Goal: Task Accomplishment & Management: Manage account settings

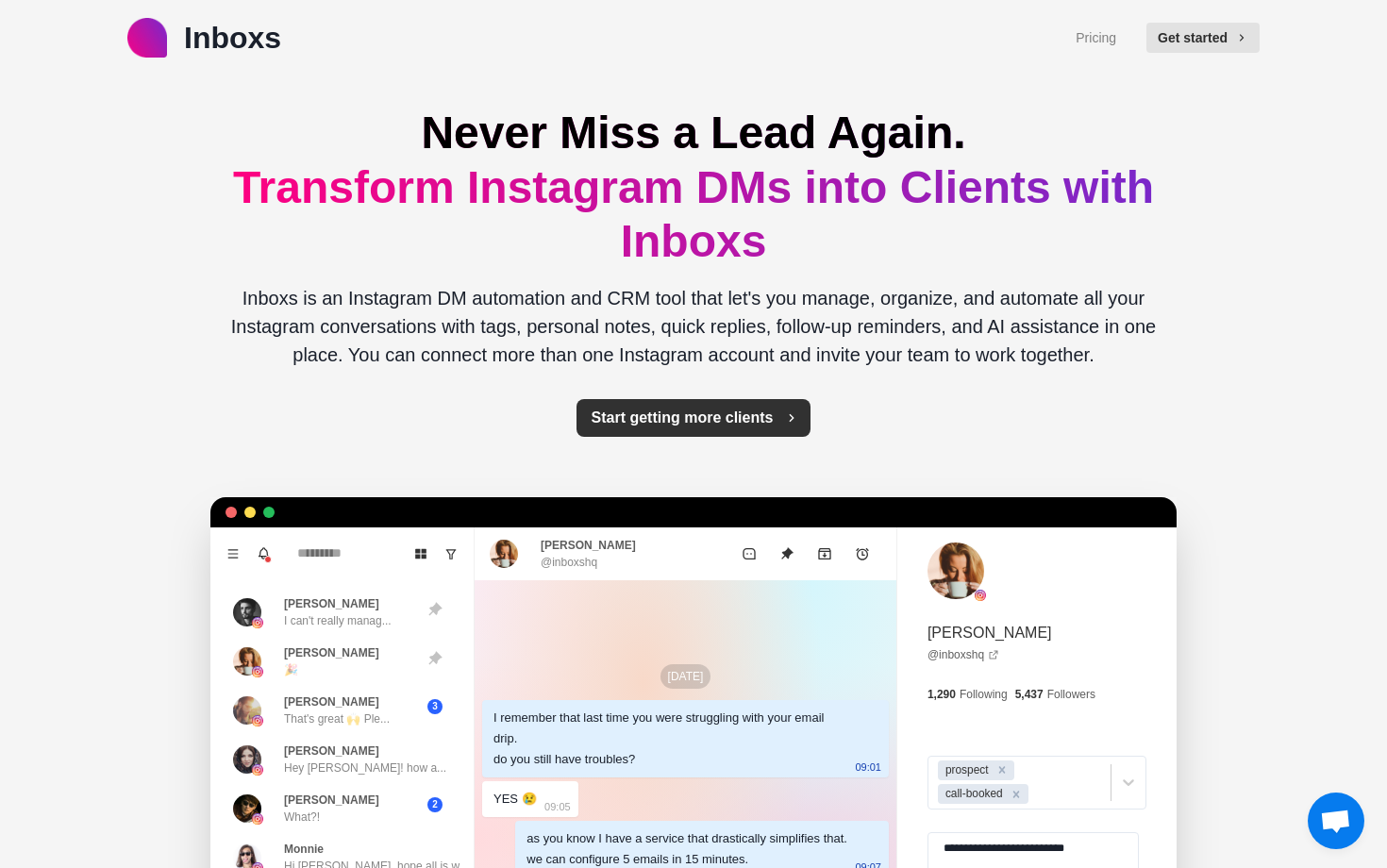
click at [663, 417] on button "Start getting more clients" at bounding box center [694, 417] width 235 height 37
type textarea "*"
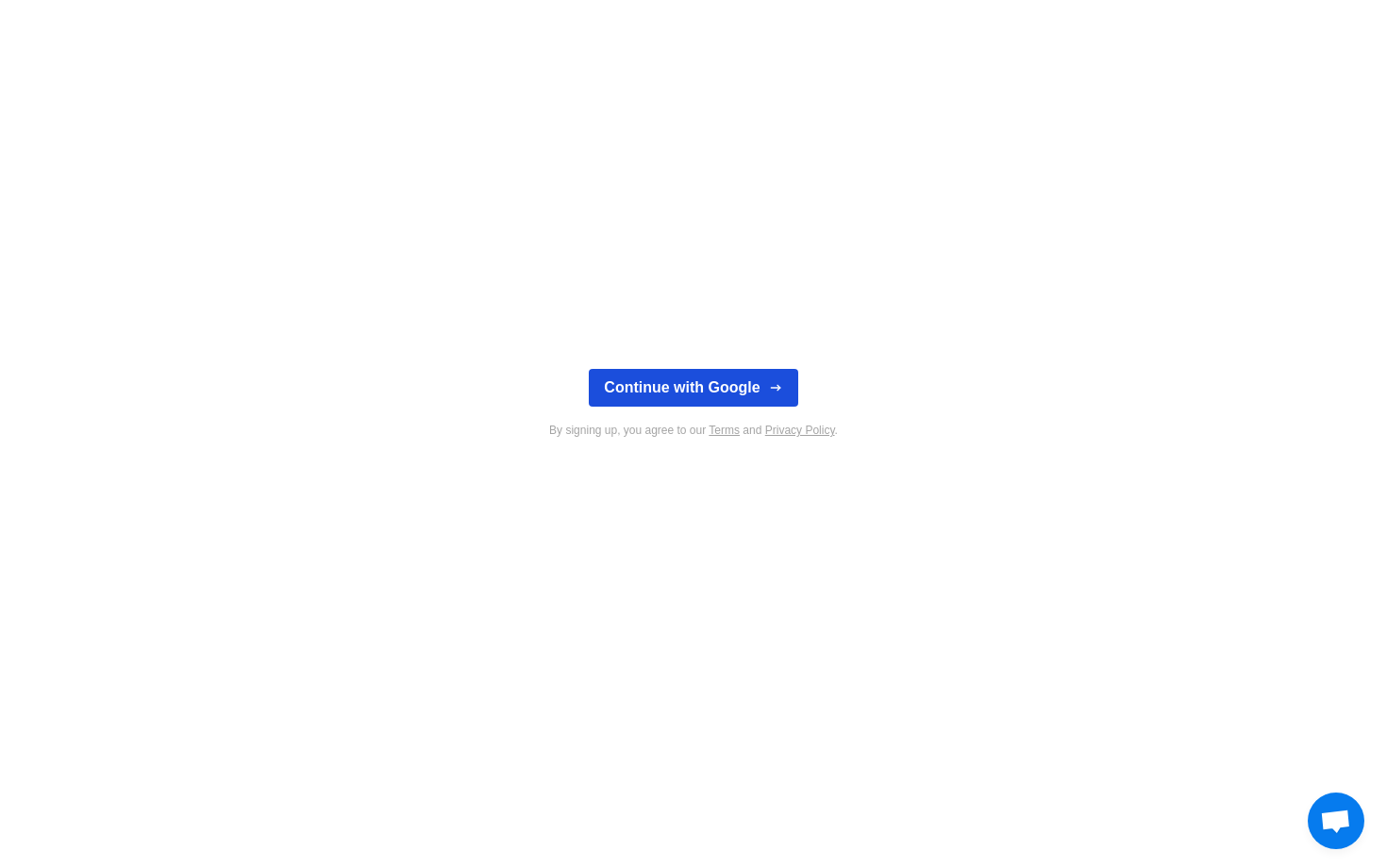
click at [685, 383] on button "Continue with Google" at bounding box center [693, 387] width 209 height 37
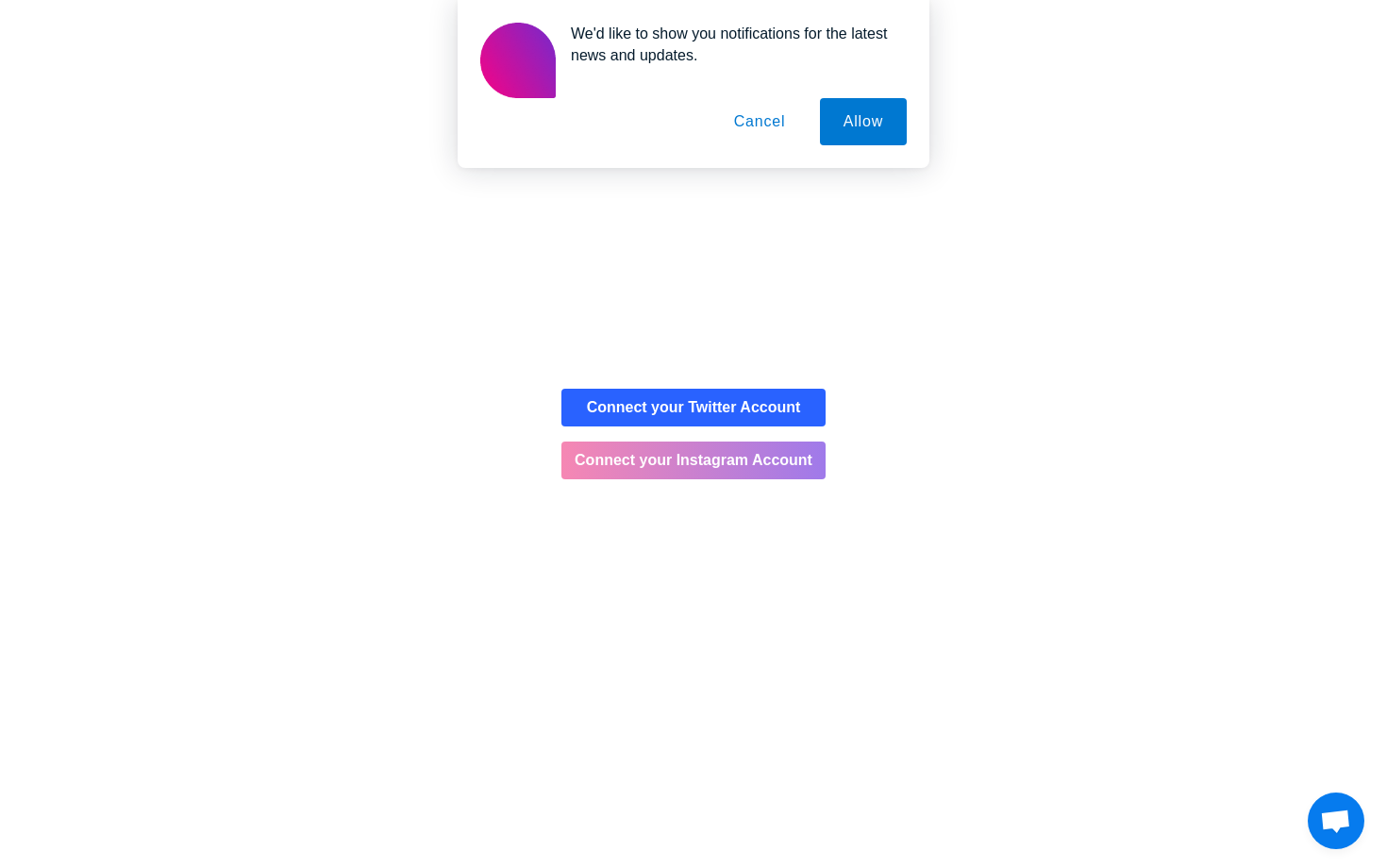
click at [791, 457] on button "Connect your Instagram Account" at bounding box center [694, 460] width 265 height 37
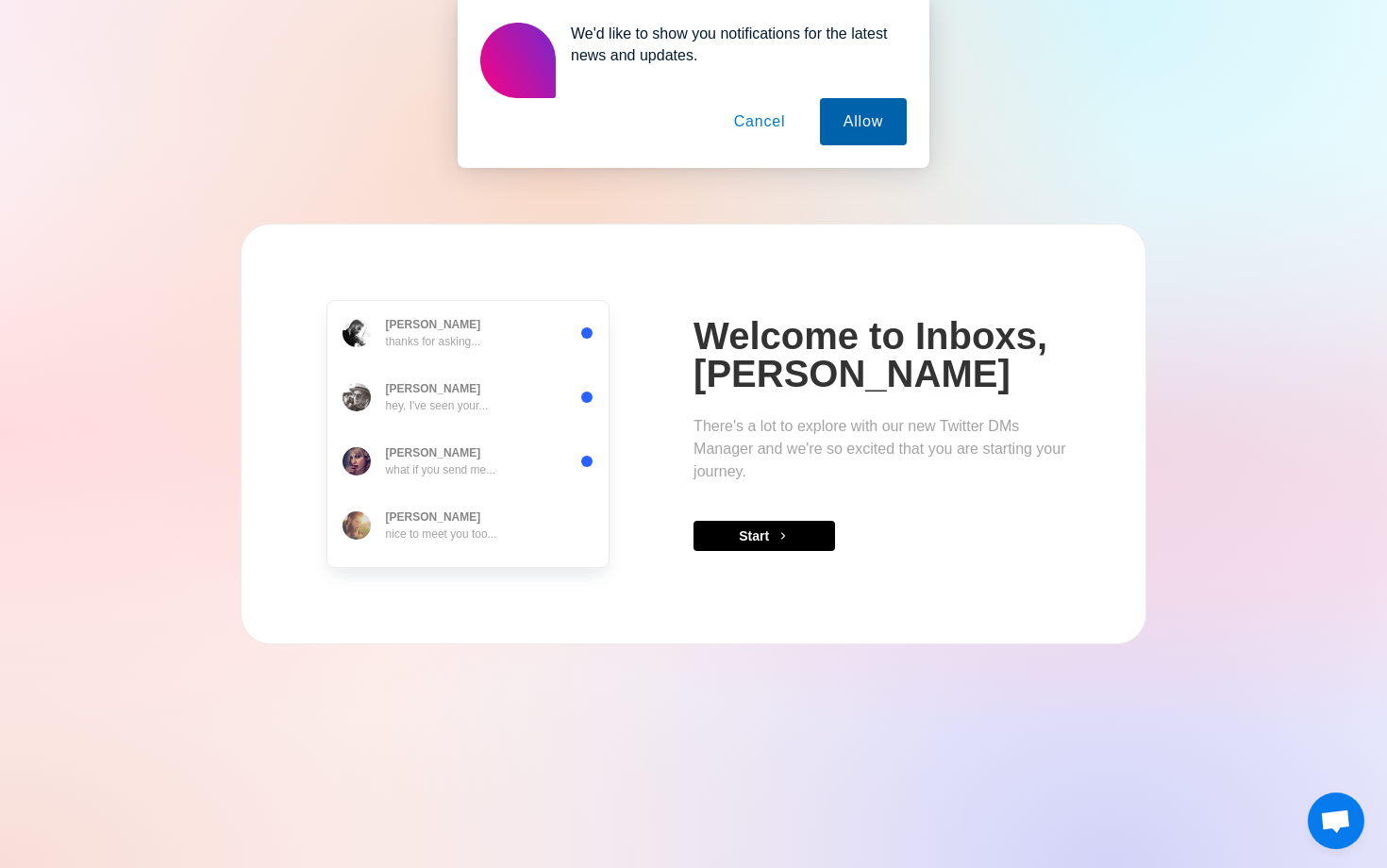
click at [884, 124] on button "Allow" at bounding box center [864, 121] width 87 height 47
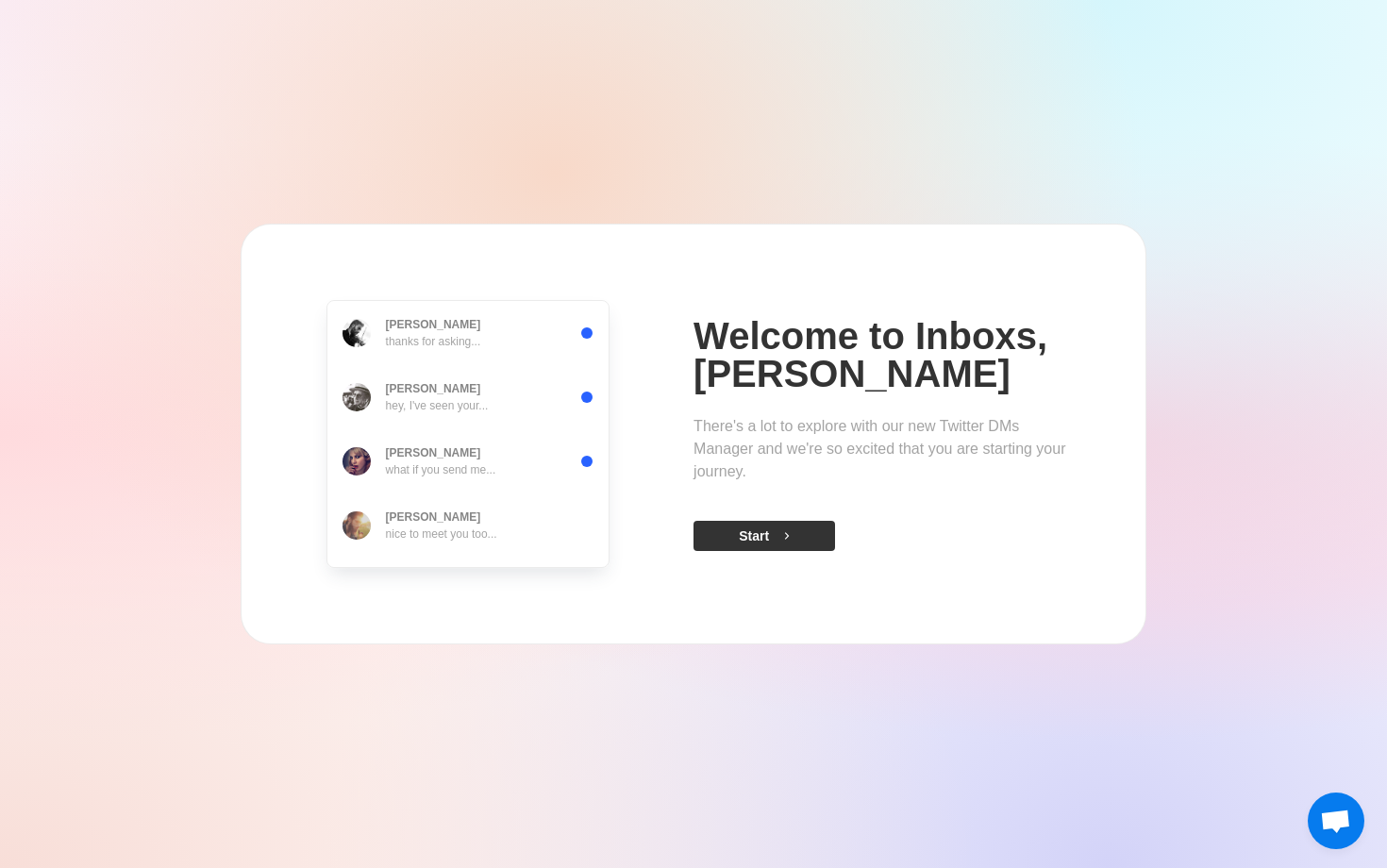
click at [774, 533] on button "Start" at bounding box center [765, 536] width 142 height 31
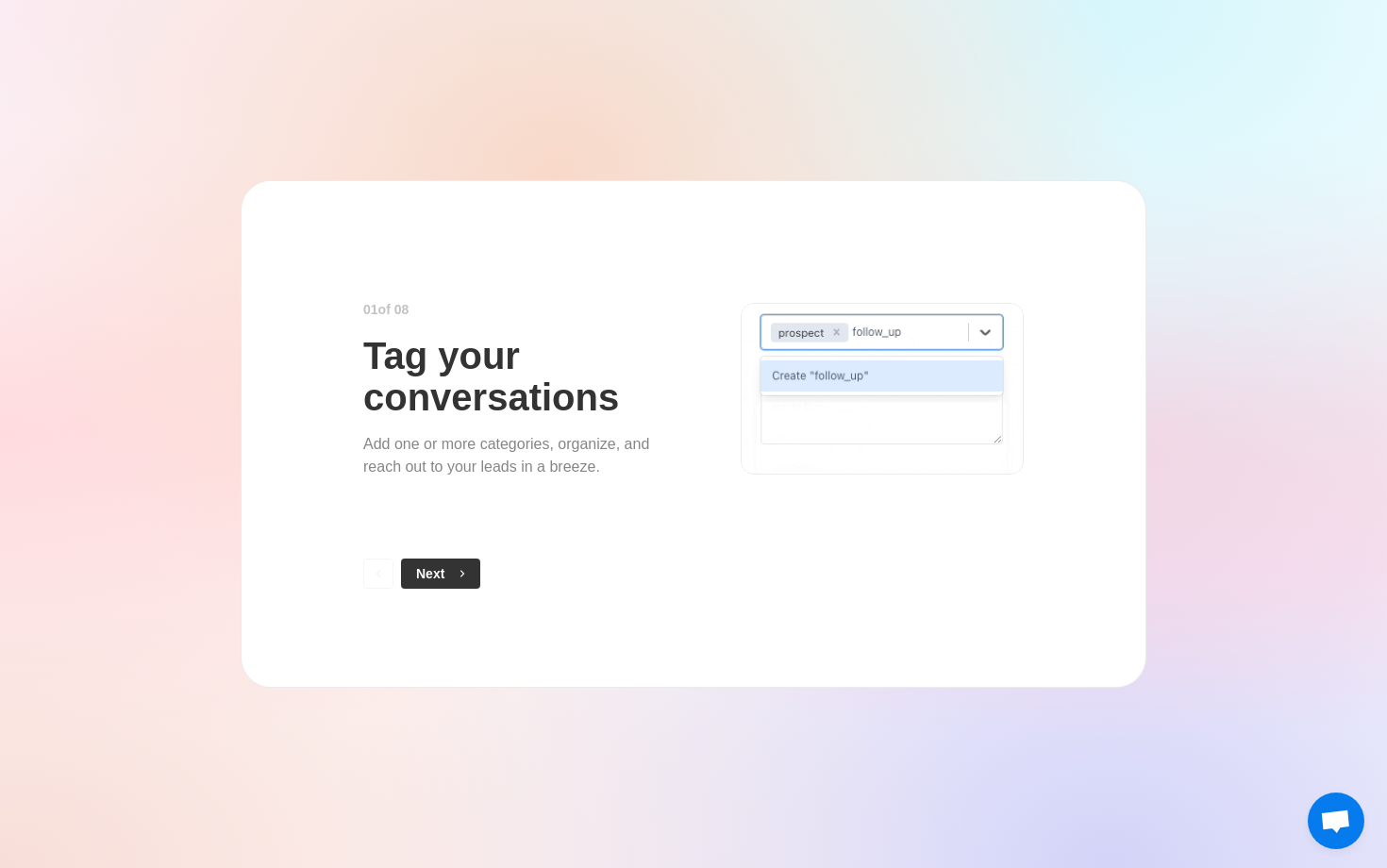
click at [449, 564] on button "Next" at bounding box center [440, 574] width 80 height 31
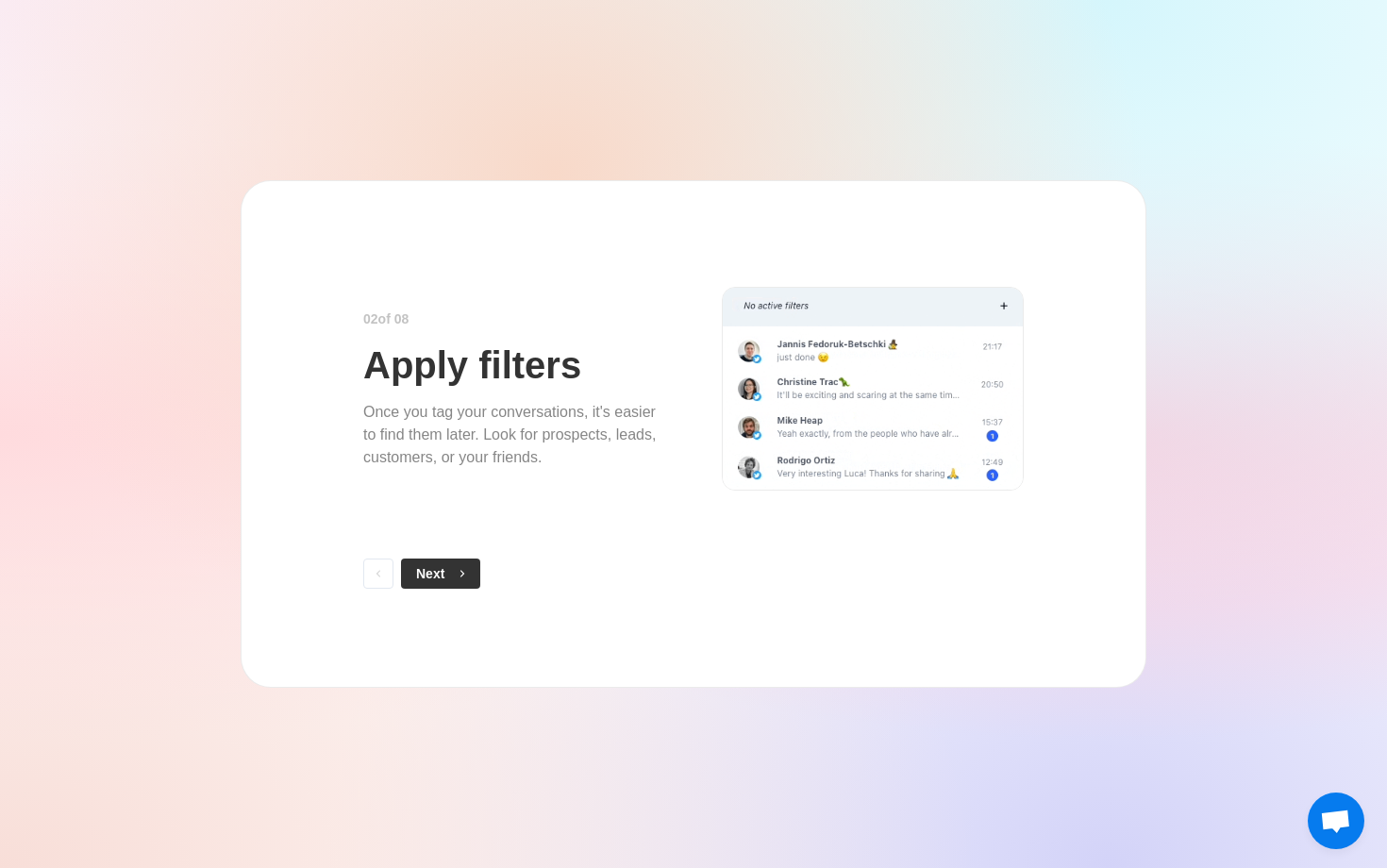
click at [448, 568] on button "Next" at bounding box center [440, 574] width 80 height 31
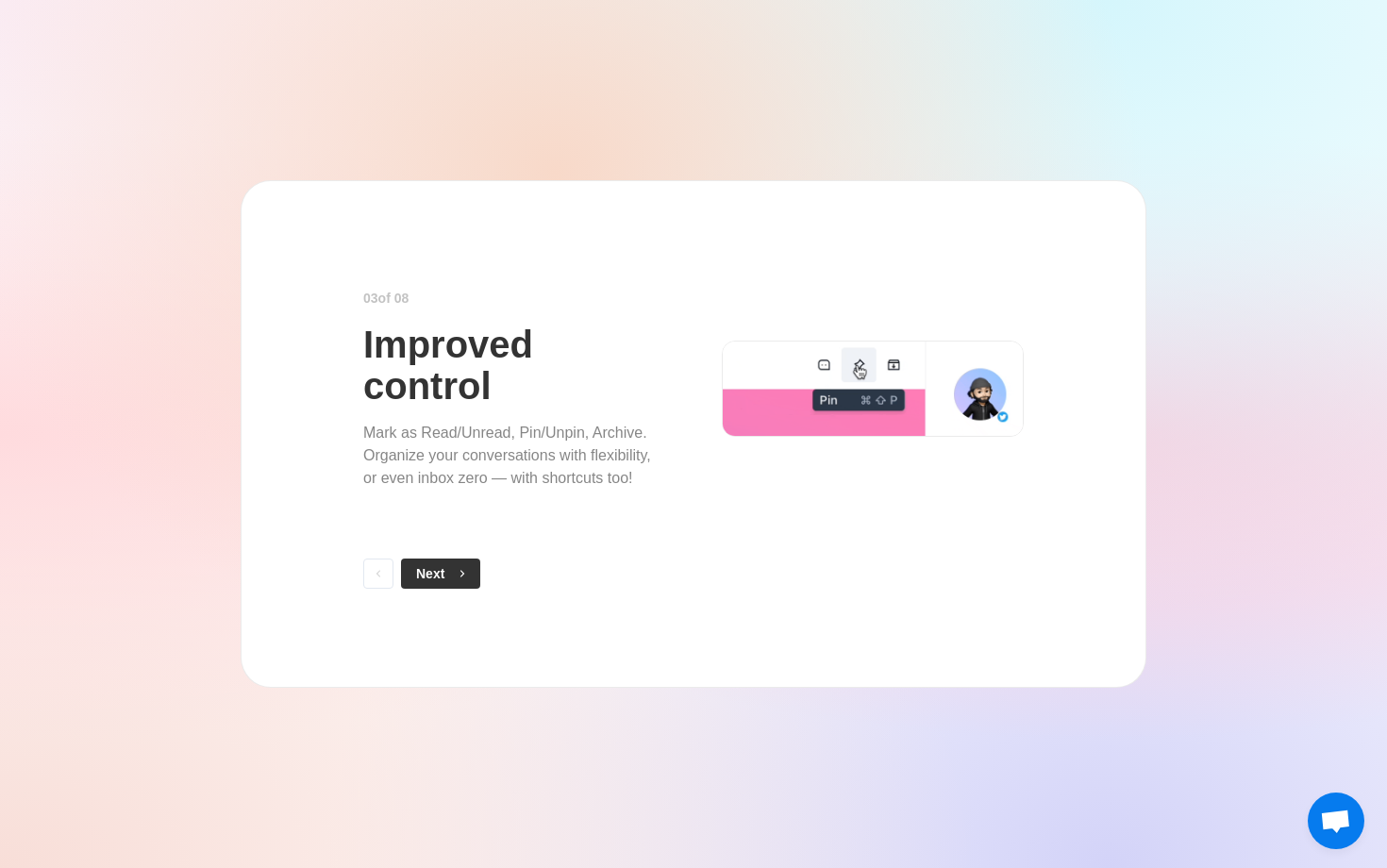
click at [448, 574] on button "Next" at bounding box center [440, 574] width 80 height 31
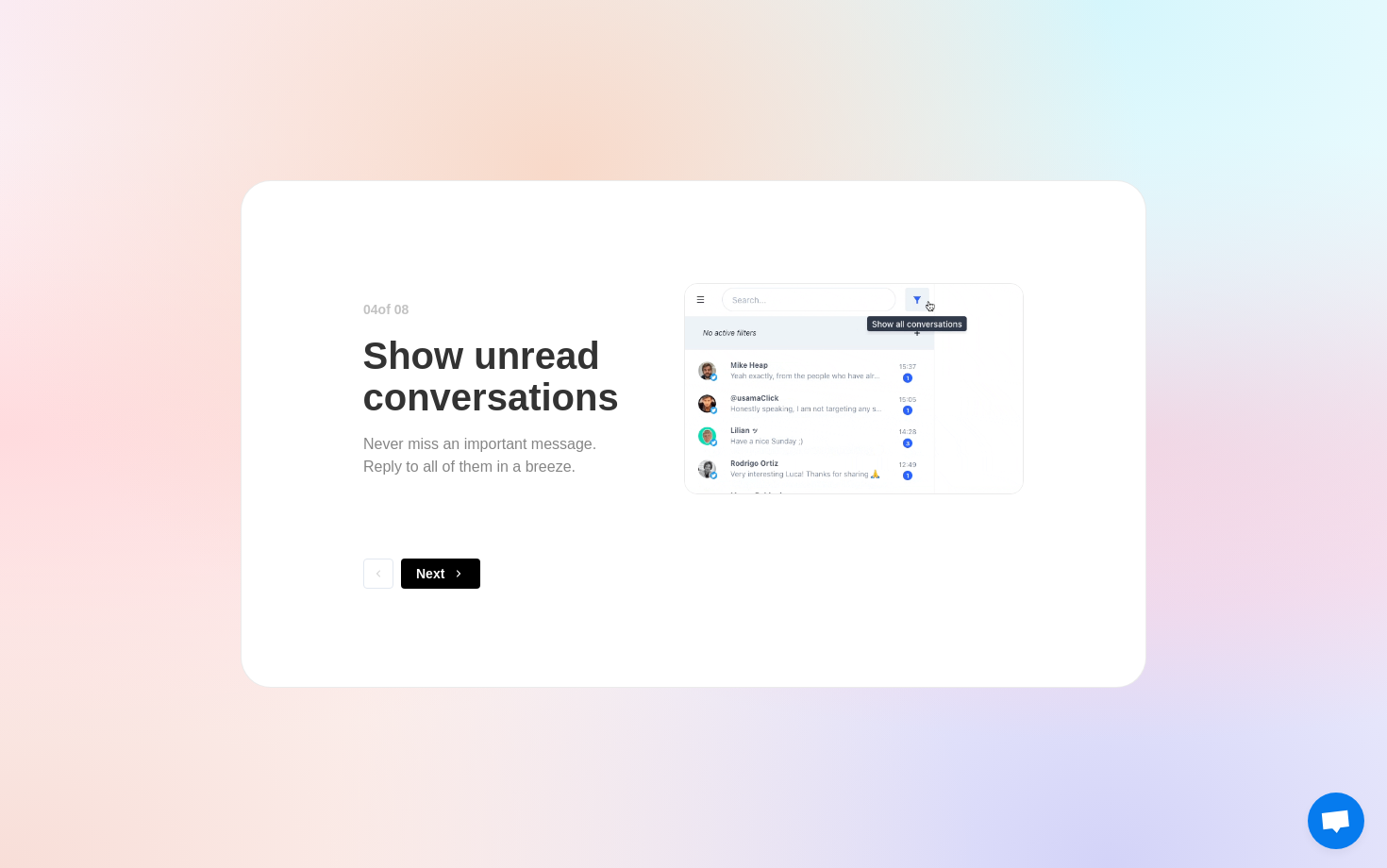
click at [448, 574] on button "Next" at bounding box center [440, 574] width 80 height 31
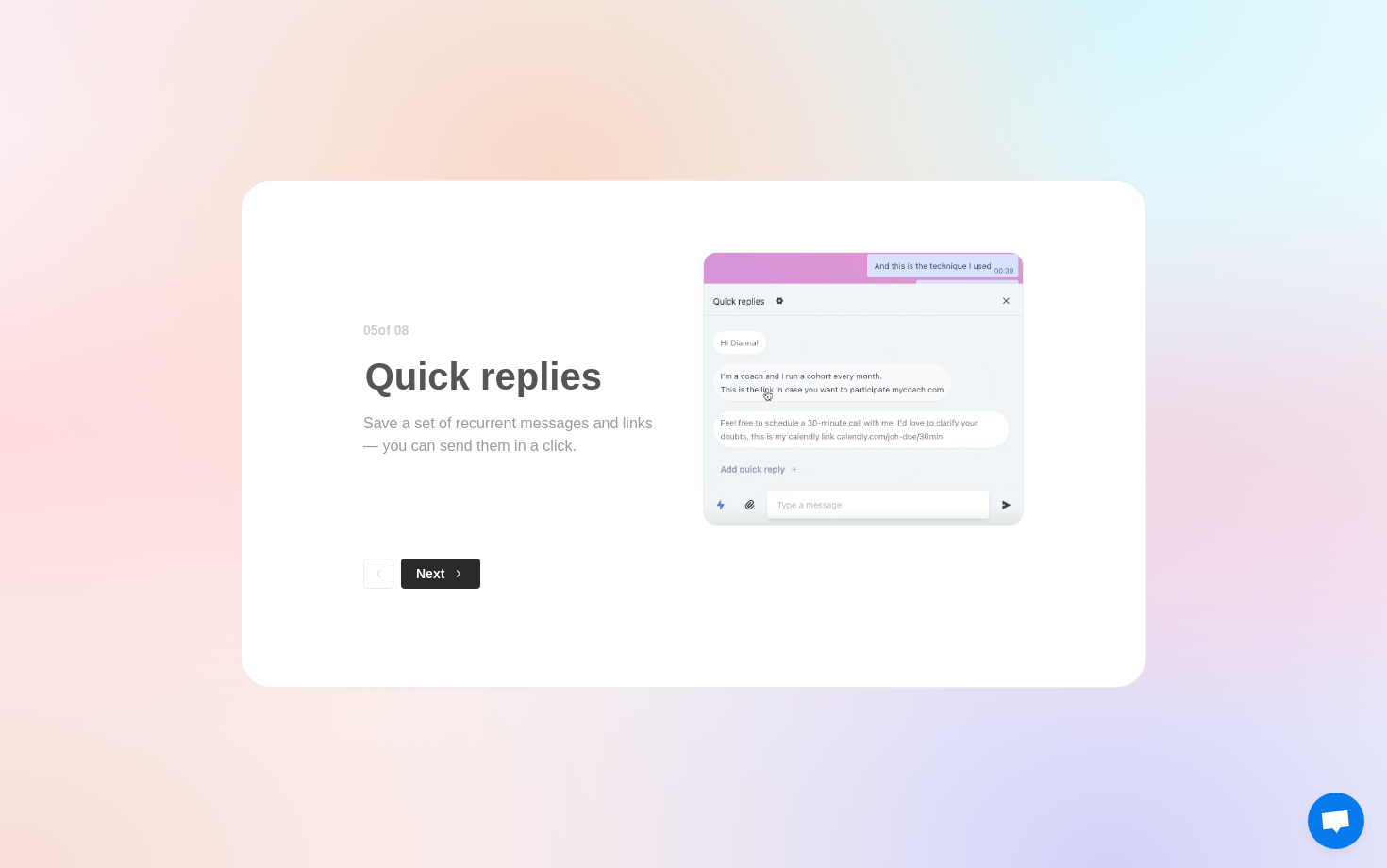
click at [448, 574] on button "Next" at bounding box center [440, 574] width 80 height 31
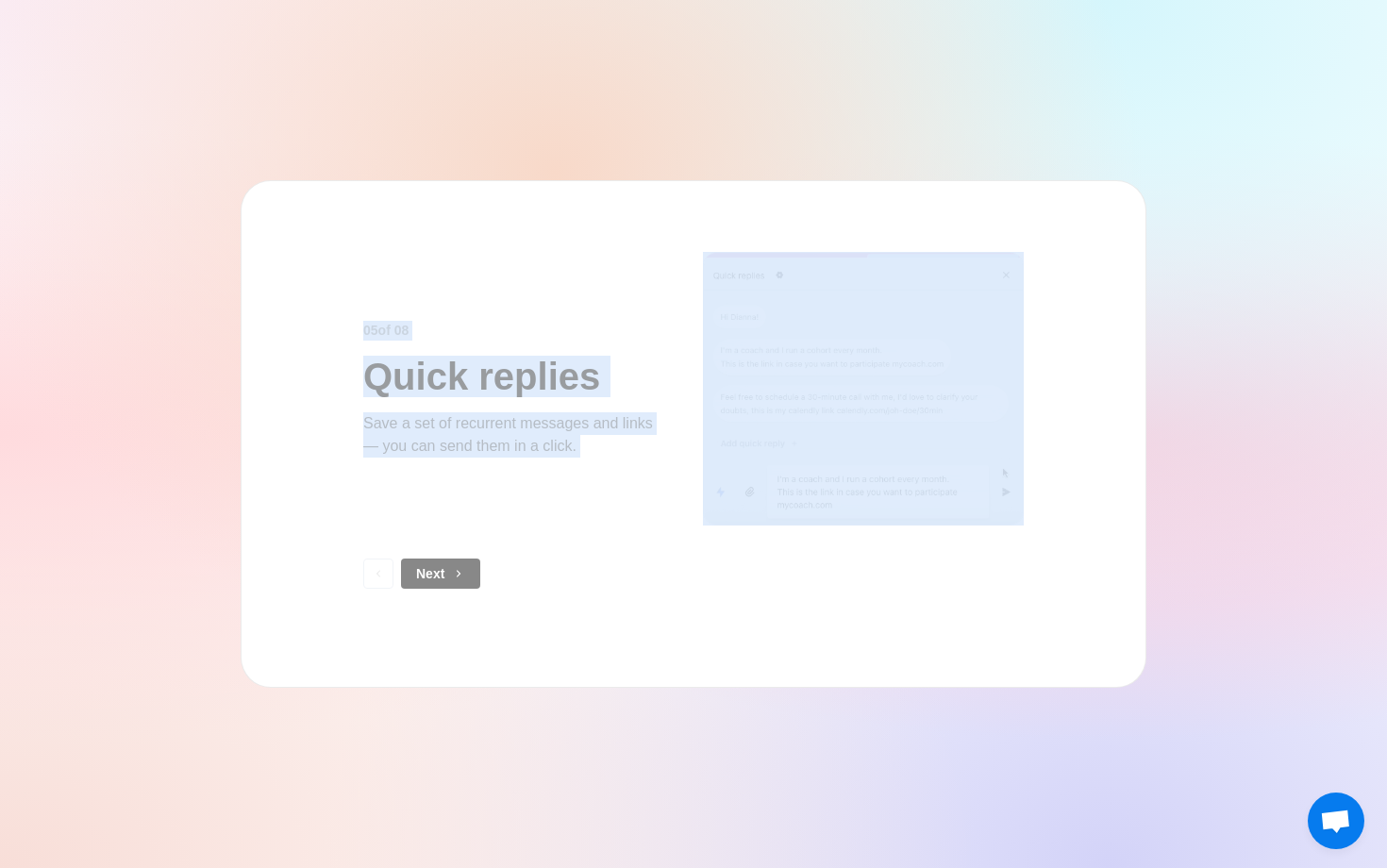
click at [448, 574] on div "0 5 of 0 8 Quick replies Save a set of recurrent messages and links — you can s…" at bounding box center [693, 434] width 906 height 508
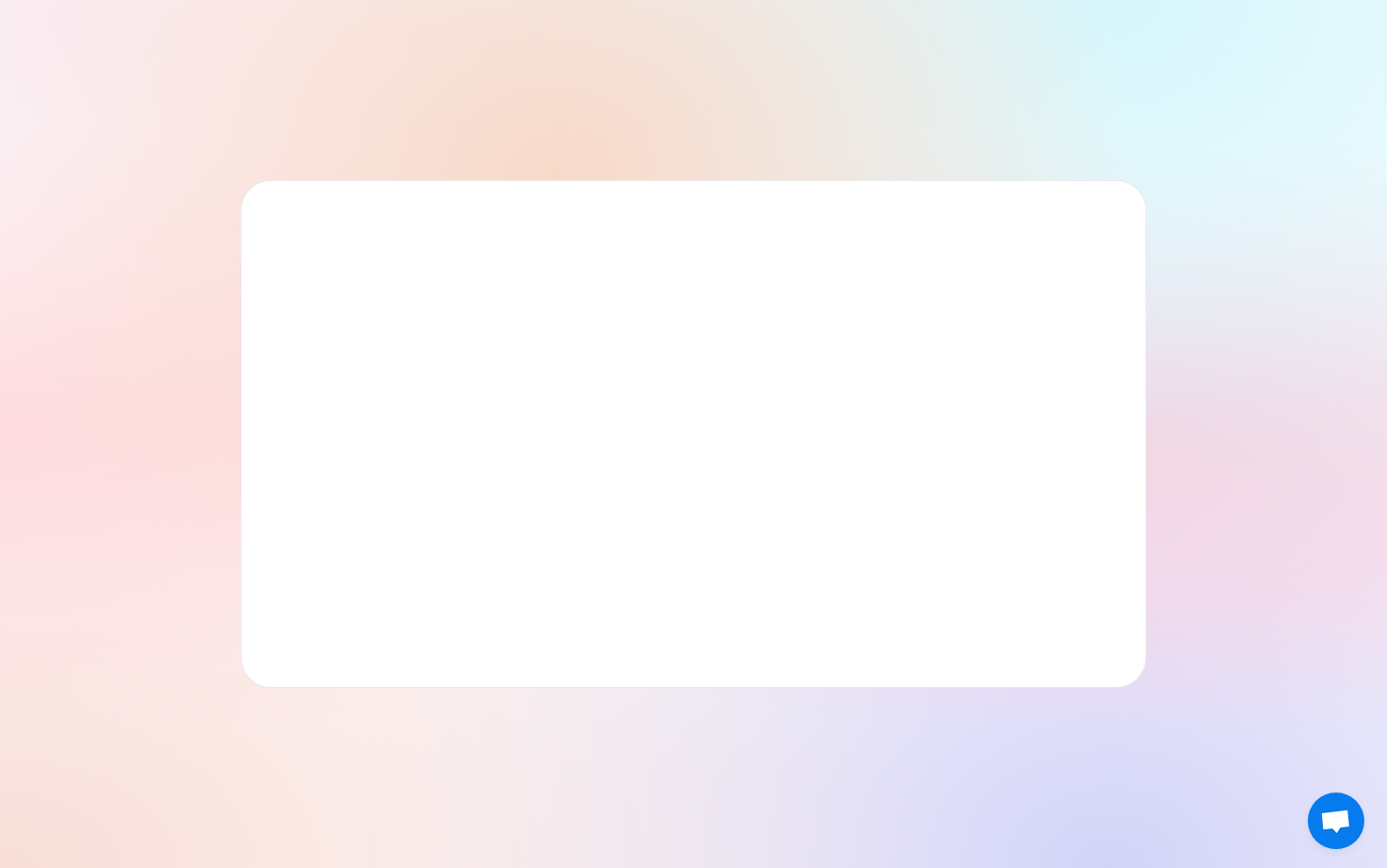
click at [448, 574] on button "Next" at bounding box center [440, 574] width 80 height 31
click at [448, 574] on div at bounding box center [693, 434] width 906 height 508
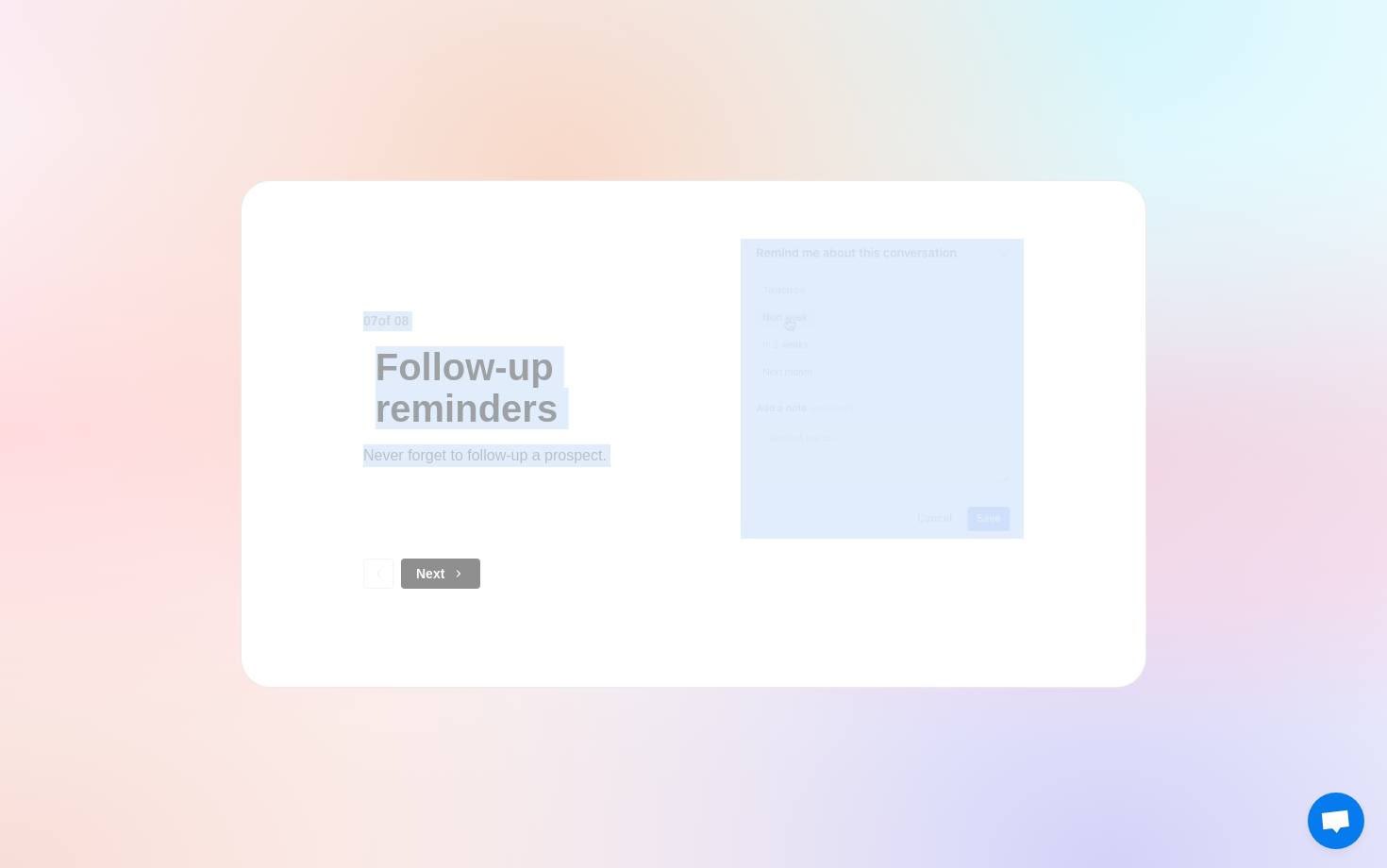
click at [448, 574] on div "0 7 of 0 8 Follow-up reminders Never forget to follow-up a prospect. Next" at bounding box center [693, 434] width 906 height 508
click at [448, 574] on button "Next" at bounding box center [440, 574] width 80 height 31
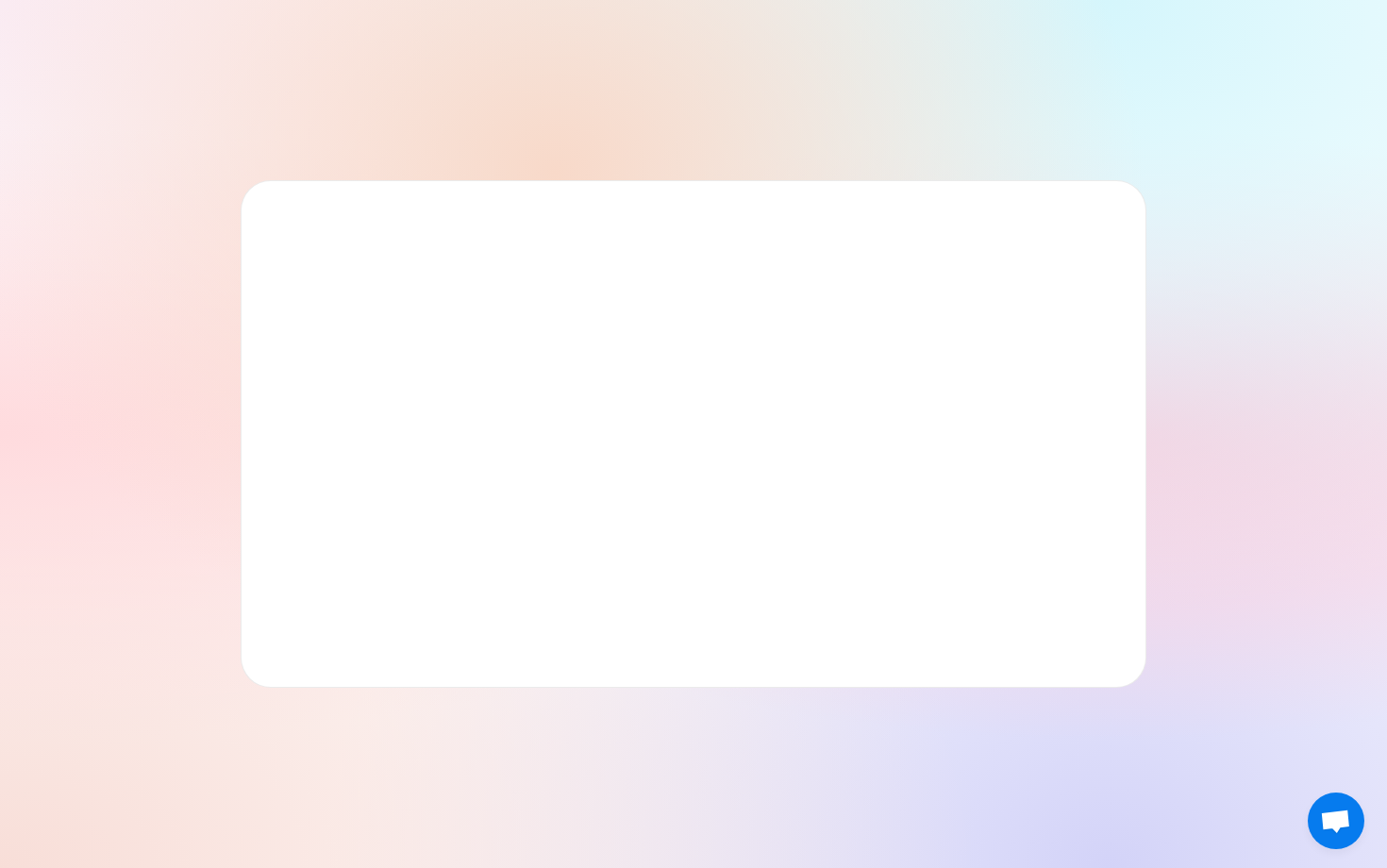
click at [448, 574] on div "0 8 of 0 8 Team access Make prospect nurturing a team game. I'm ready to start" at bounding box center [693, 434] width 906 height 508
click at [448, 574] on button "I'm ready to start" at bounding box center [469, 574] width 136 height 31
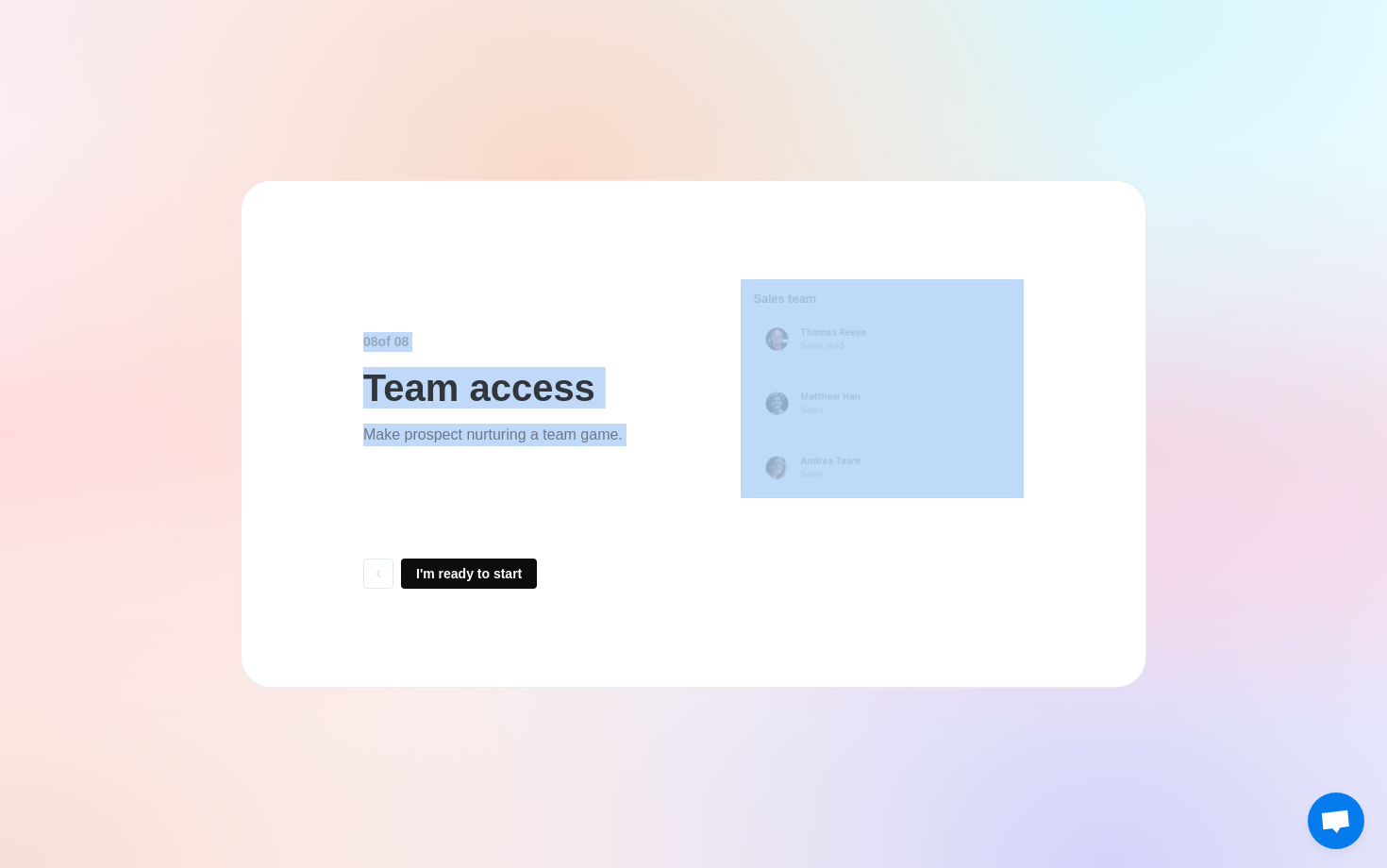
click at [448, 574] on div "0 8 of 0 8 Team access Make prospect nurturing a team game. I'm ready to start" at bounding box center [693, 434] width 906 height 508
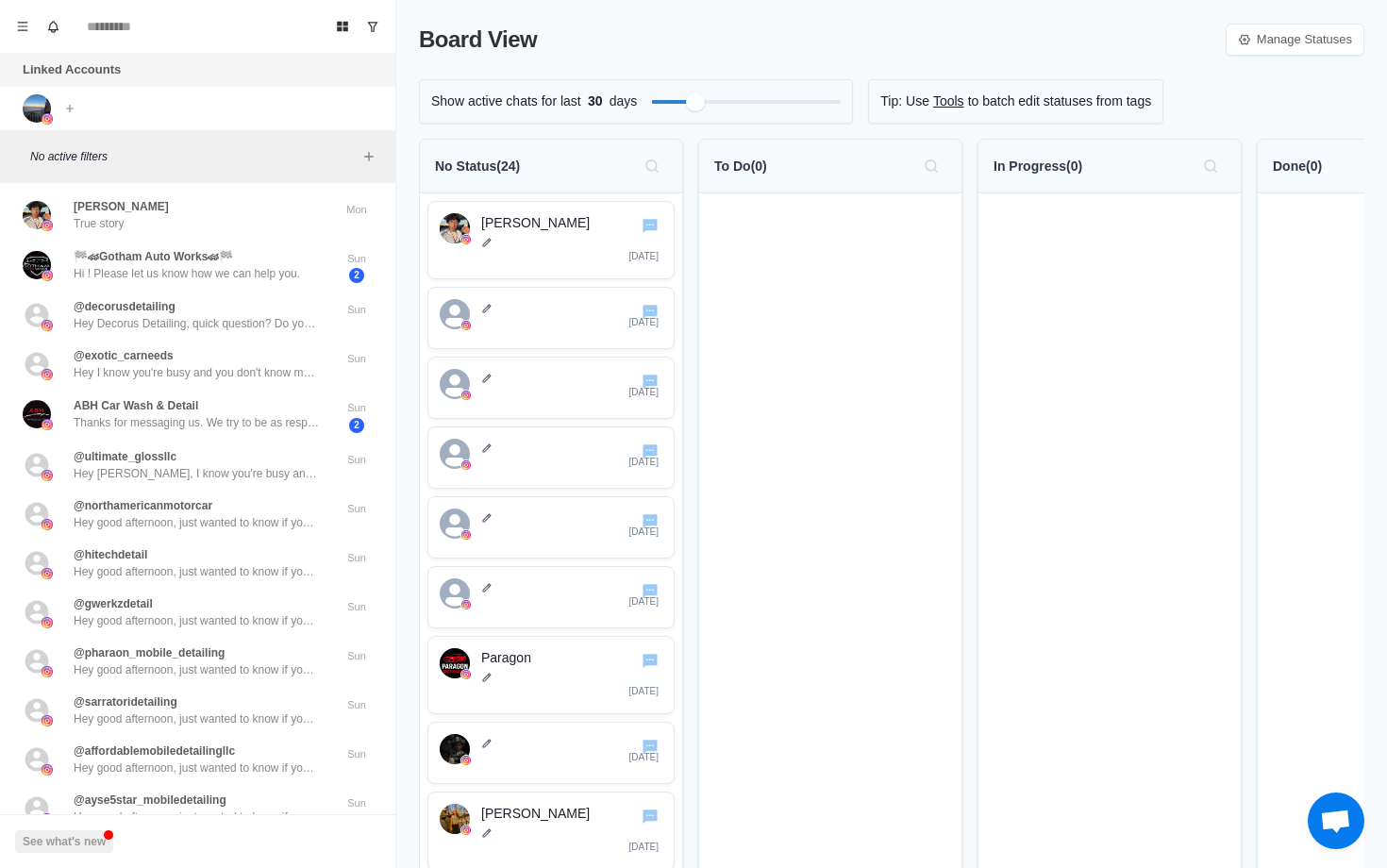
scroll to position [0, 156]
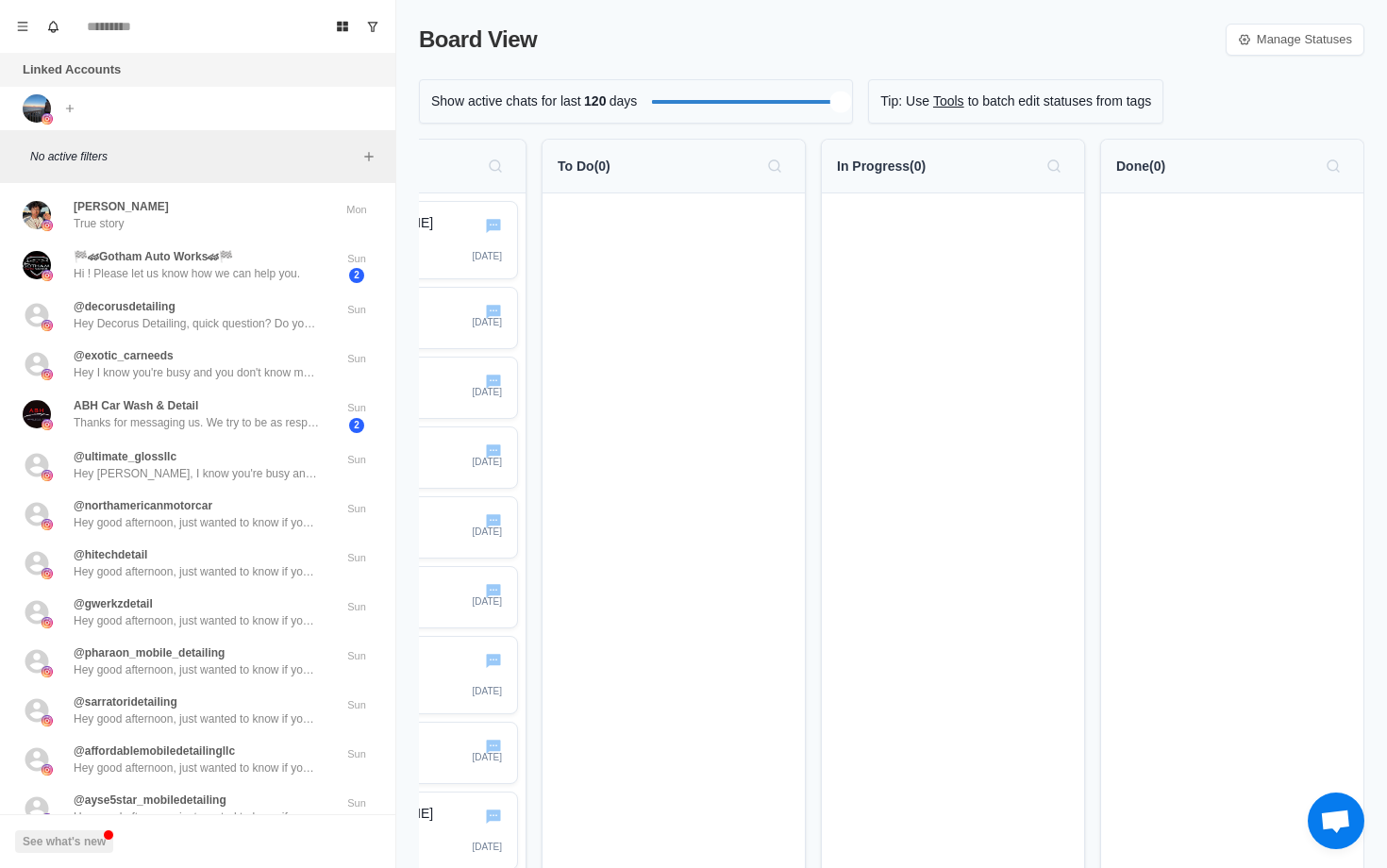
click at [849, 113] on div "Show active chats for last 120 days" at bounding box center [636, 102] width 434 height 44
click at [636, 138] on div "Board View Manage Statuses Show active chats for last 3 days Loading... Tip: Us…" at bounding box center [891, 434] width 991 height 868
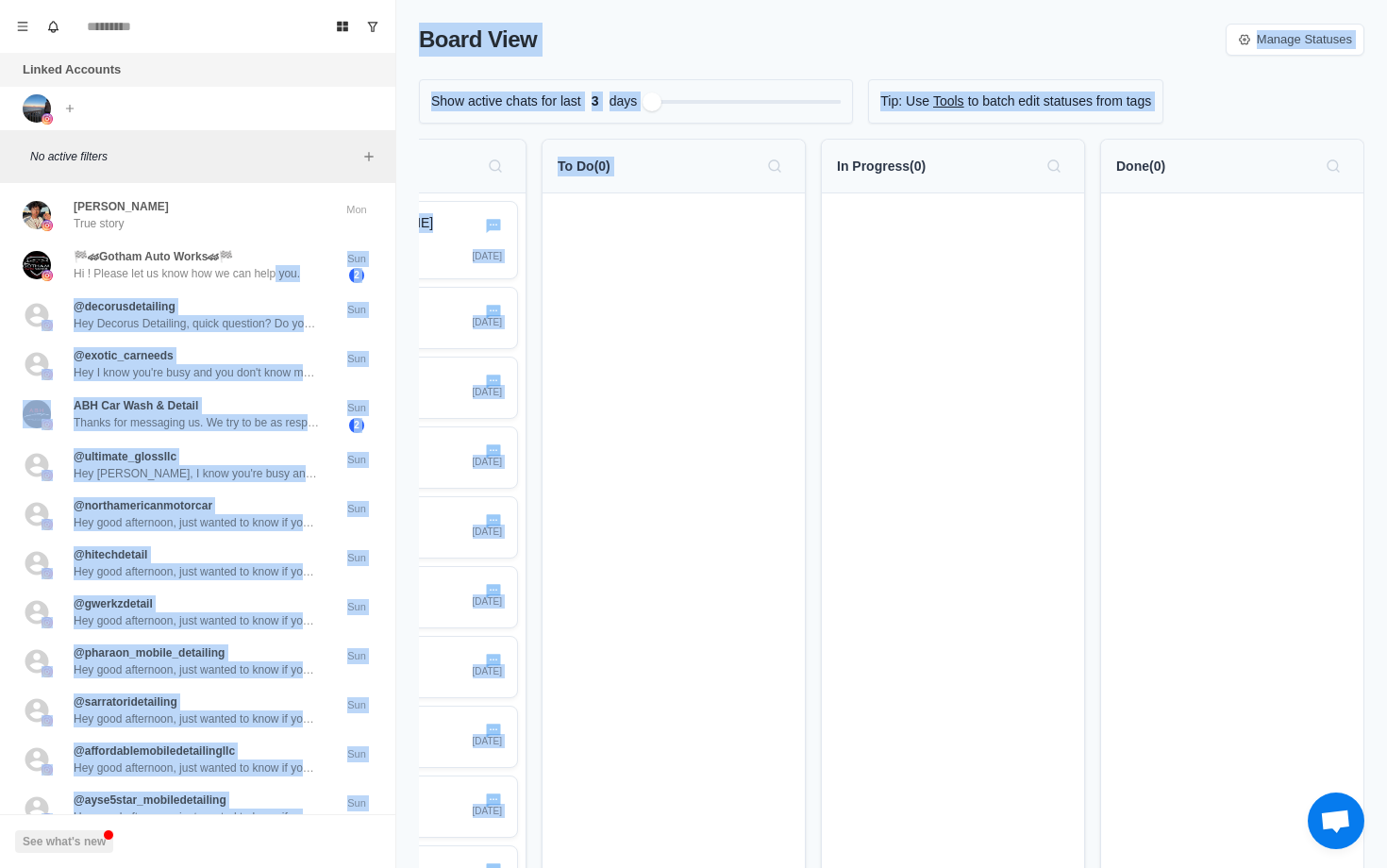
drag, startPoint x: 285, startPoint y: 278, endPoint x: 635, endPoint y: 274, distance: 350.0
click at [635, 274] on div "Board View Tools Archived Chats Mark many as read Keyboard shortcuts Team Setti…" at bounding box center [693, 434] width 1387 height 868
click at [635, 274] on div at bounding box center [674, 814] width 263 height 1243
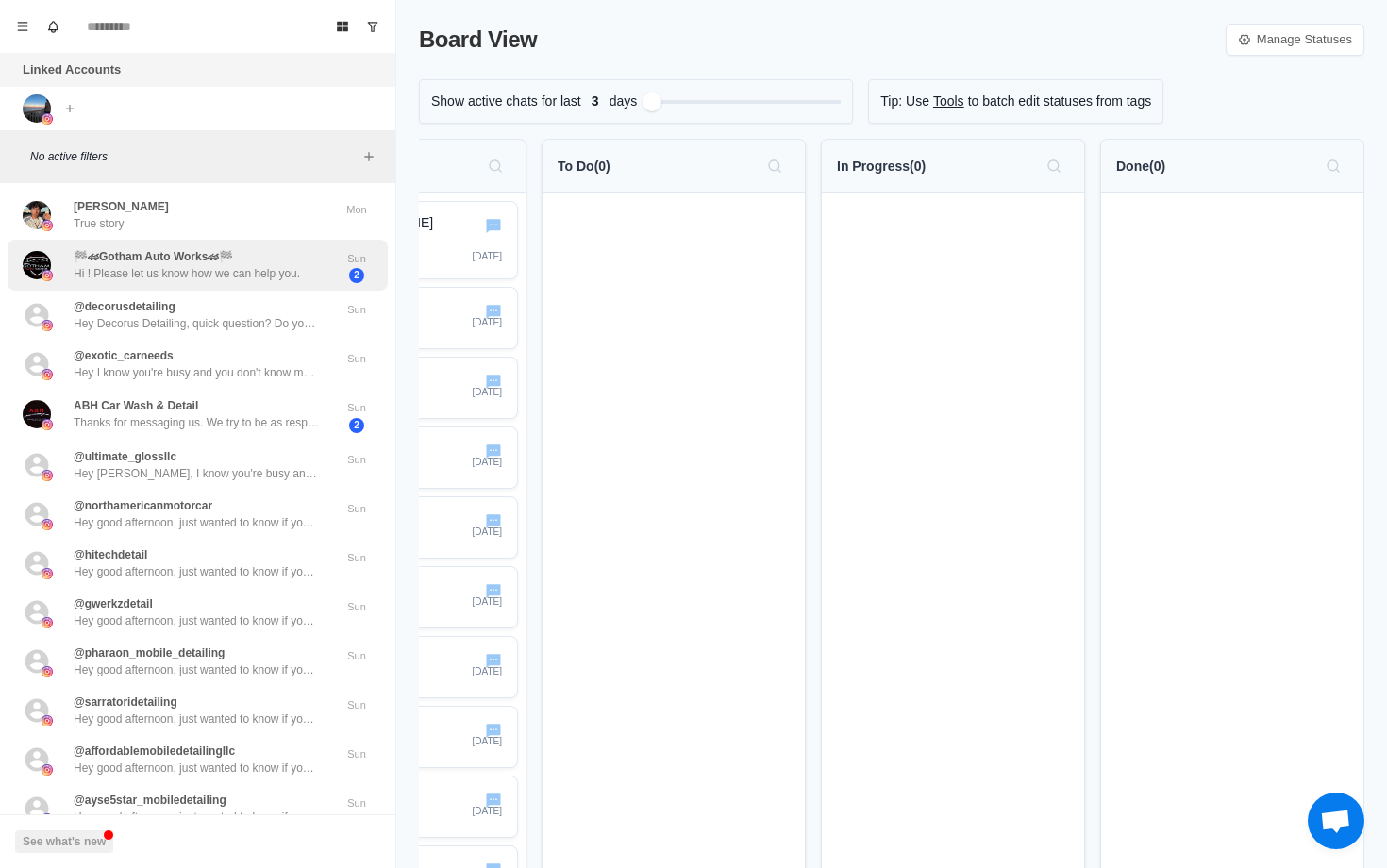
click at [312, 275] on div "🏁🏎Gotham Auto Works🏎🏁 Hi ! Please let us know how we can help you." at bounding box center [178, 265] width 311 height 36
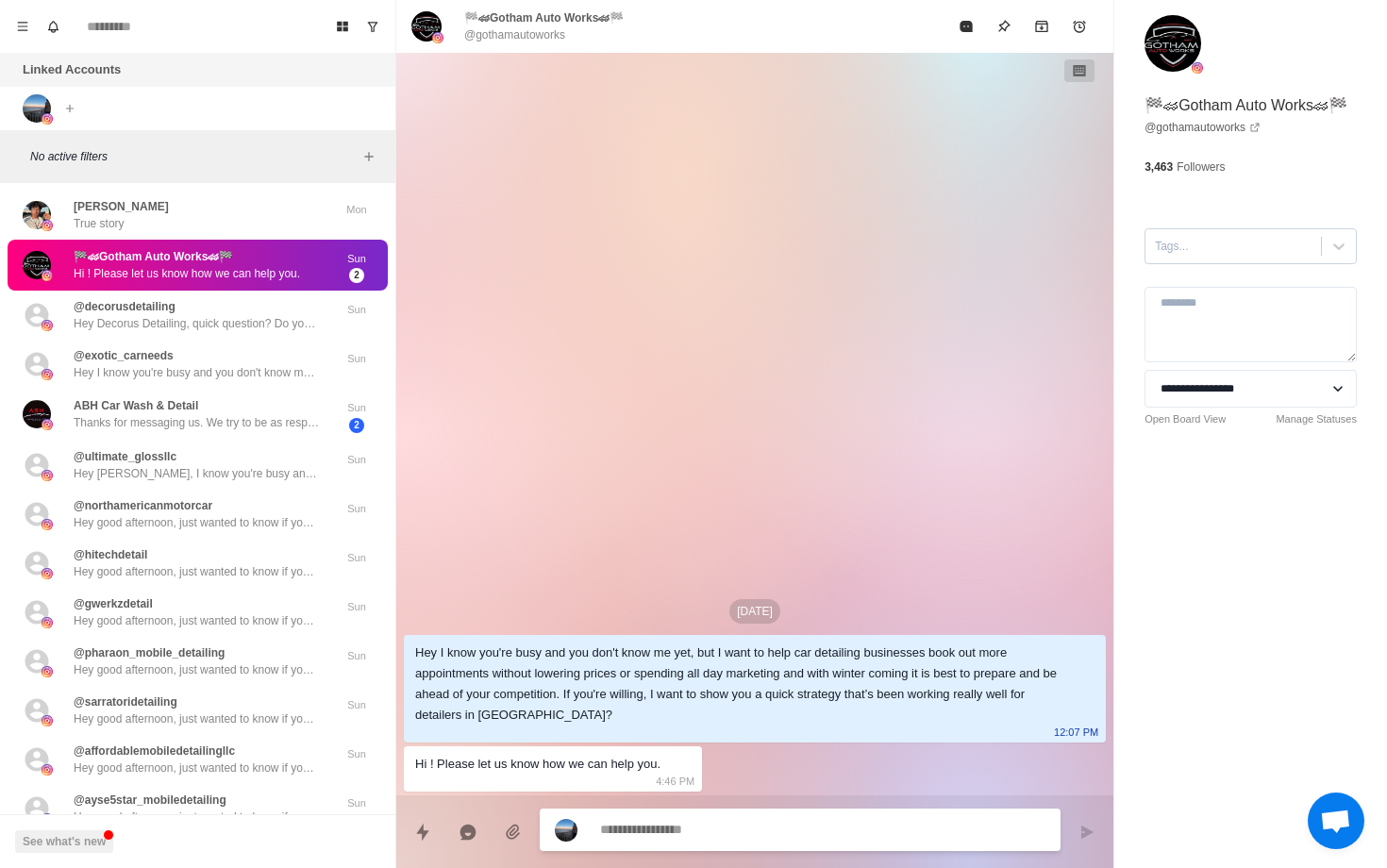
click at [1287, 244] on div at bounding box center [1233, 246] width 156 height 21
click at [1304, 330] on textarea at bounding box center [1251, 324] width 213 height 76
click at [1338, 243] on icon at bounding box center [1339, 246] width 19 height 19
click at [1229, 255] on div at bounding box center [1233, 246] width 156 height 21
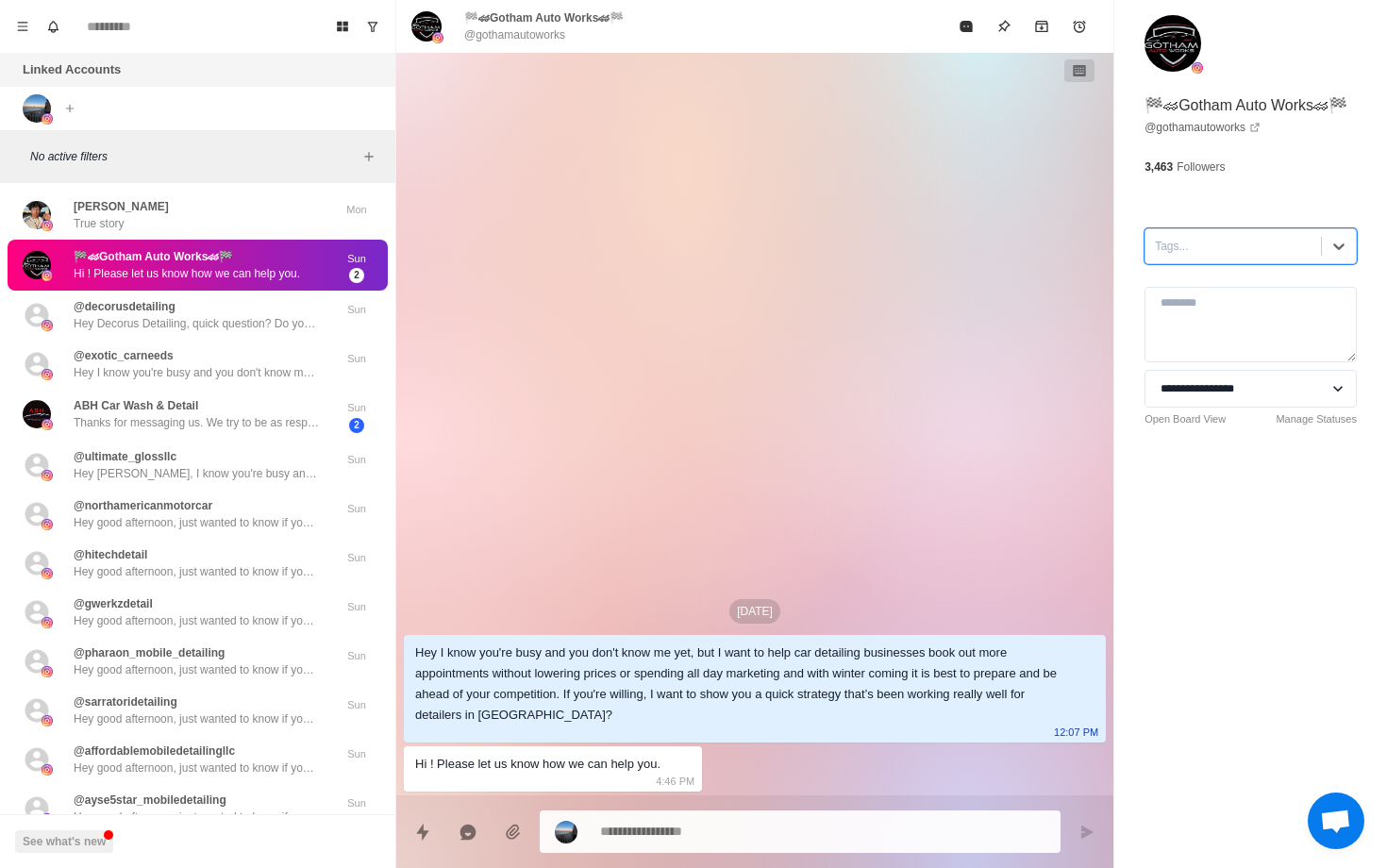
click at [1219, 255] on div at bounding box center [1233, 246] width 156 height 21
click at [1010, 352] on div "Sep 21 Hey I know you're busy and you don't know me yet, but I want to help car…" at bounding box center [754, 423] width 717 height 742
click at [19, 21] on icon "Menu" at bounding box center [23, 27] width 13 height 13
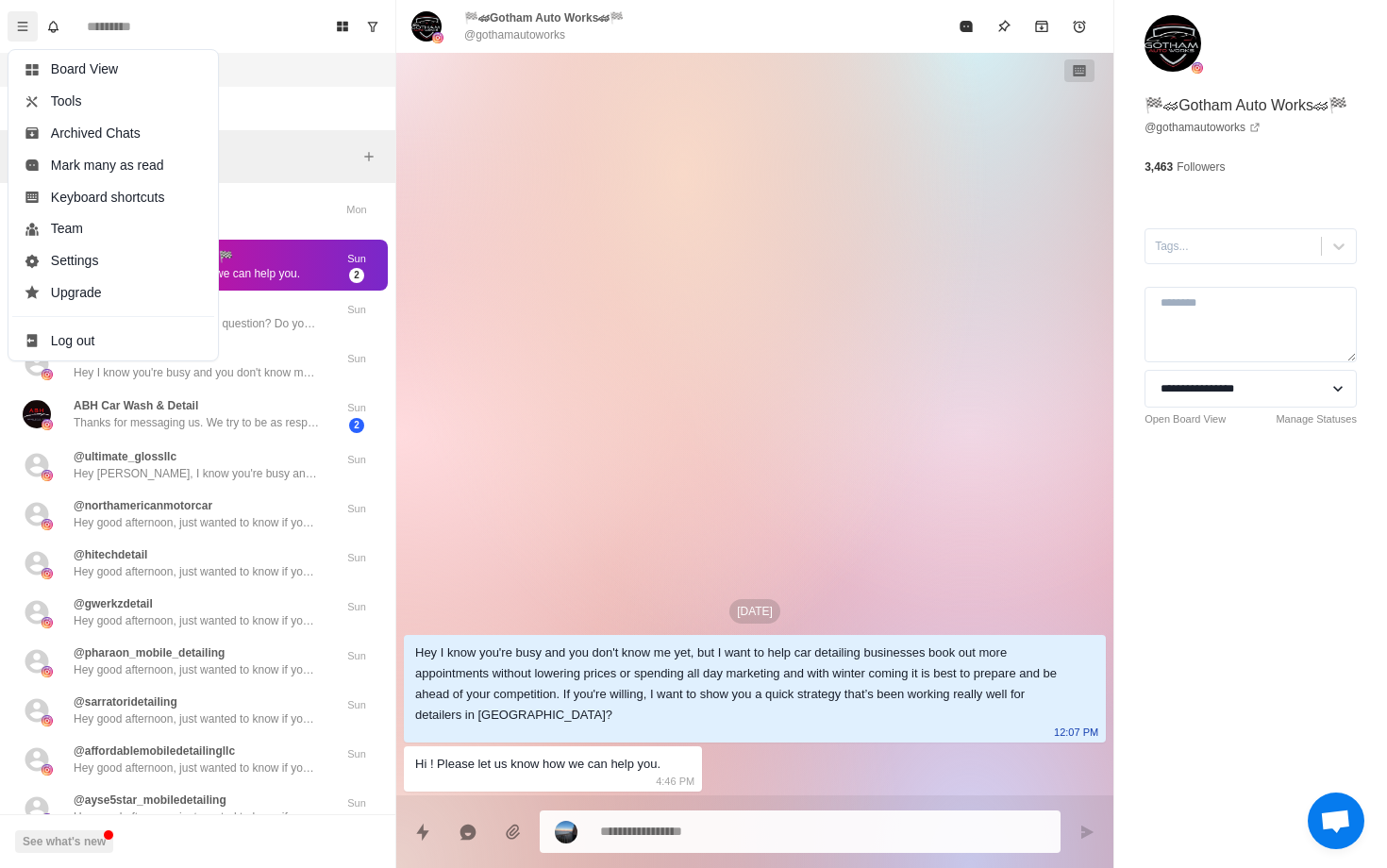
click at [260, 87] on div "Linked Accounts Connect X account Connect Instagram account" at bounding box center [197, 91] width 396 height 78
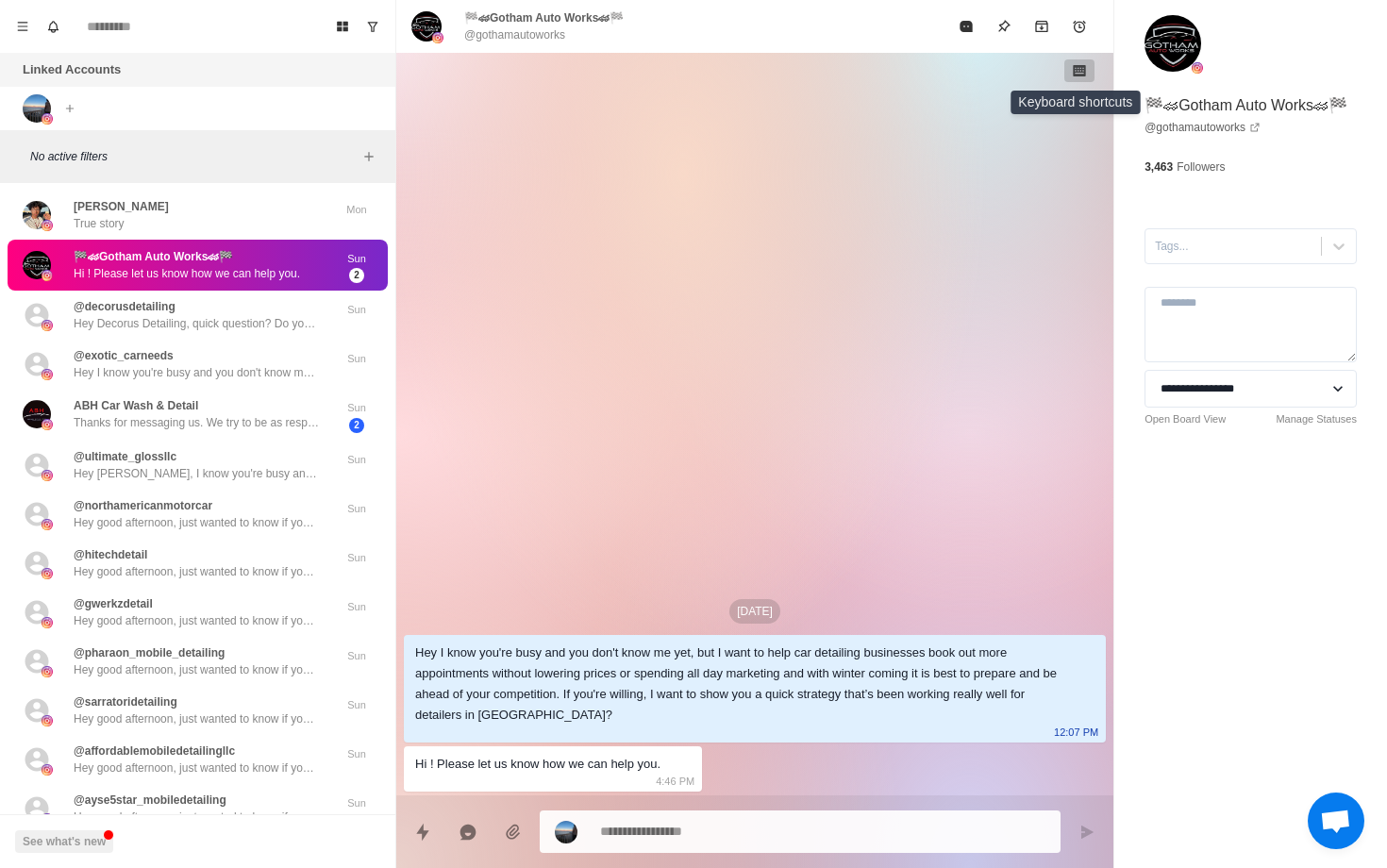
click at [1075, 68] on icon "button" at bounding box center [1079, 71] width 15 height 15
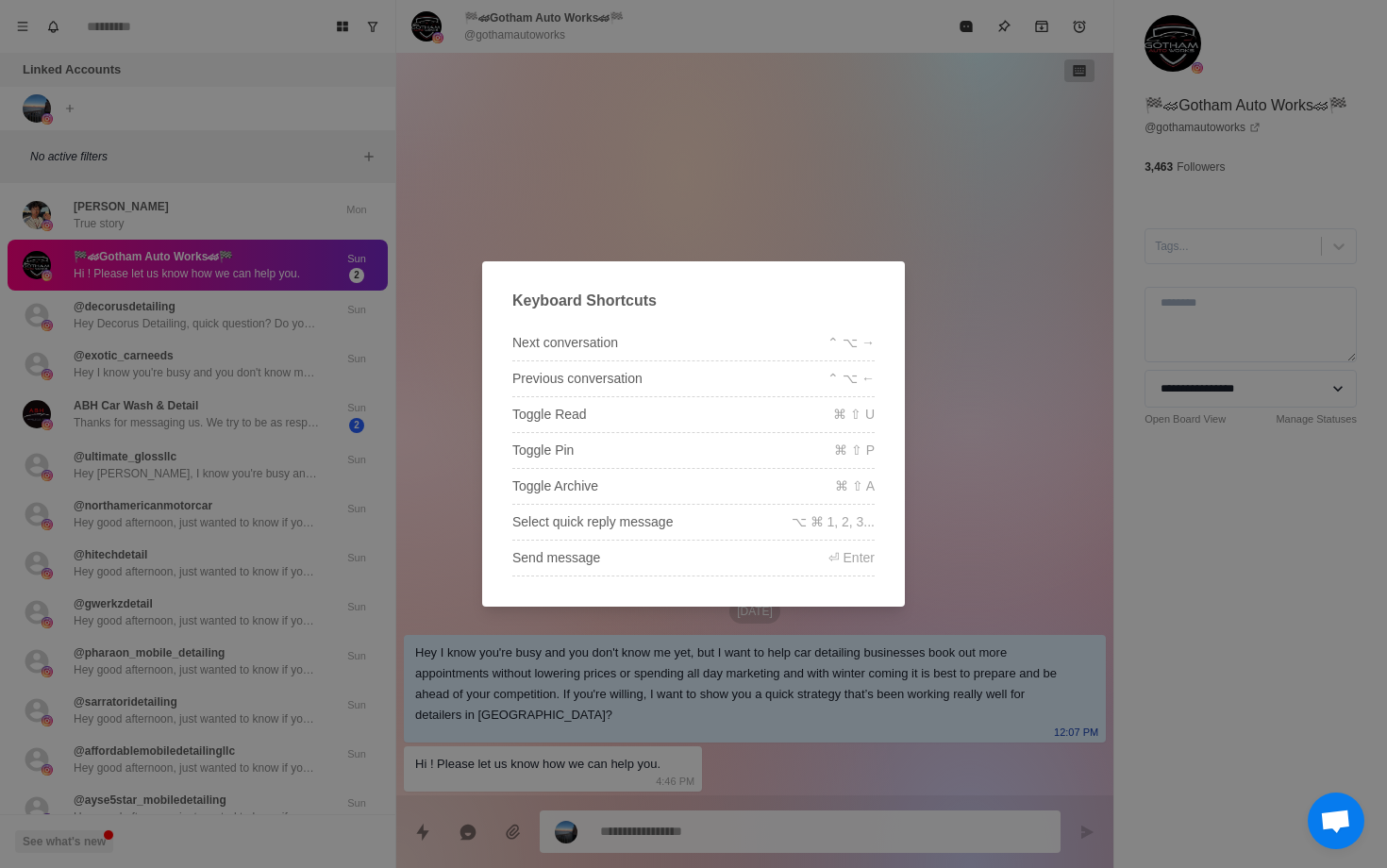
click at [1075, 68] on div "Keyboard Shortcuts Next conversation ⌃ ⌥ → Previous conversation ⌃ ⌥ ← Toggle R…" at bounding box center [693, 434] width 1387 height 868
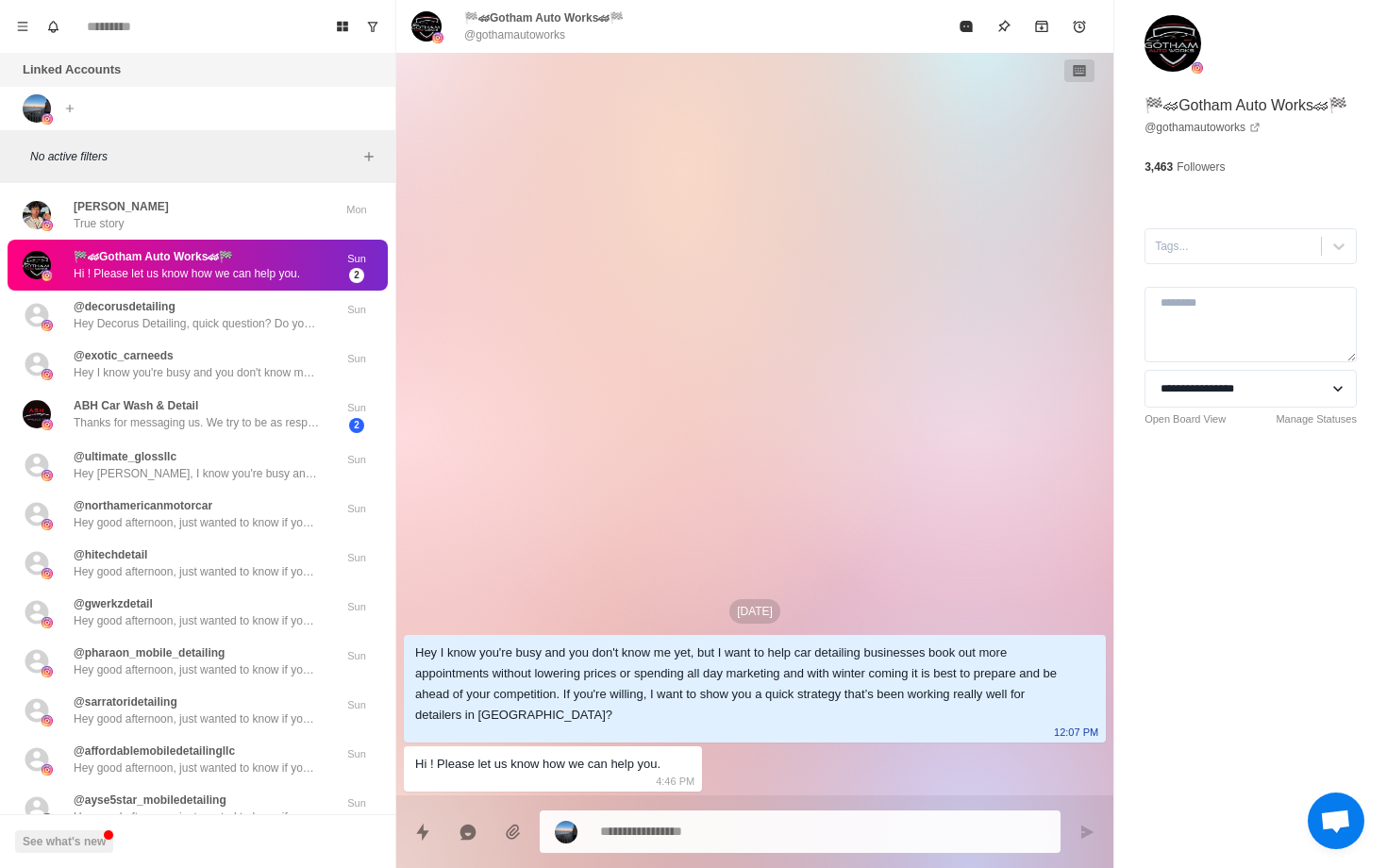
type textarea "*"
click at [343, 31] on icon "Board View" at bounding box center [342, 27] width 12 height 11
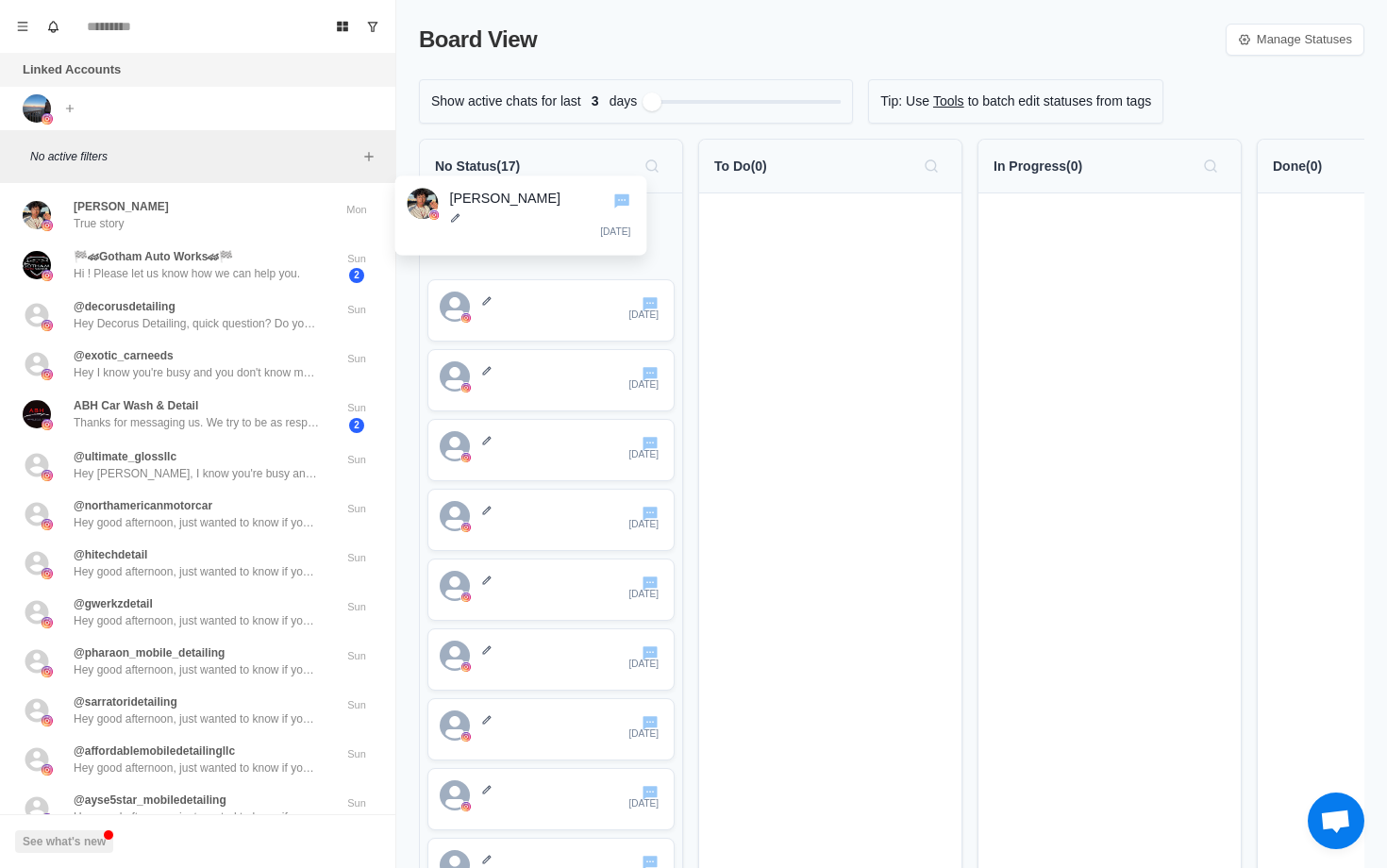
drag, startPoint x: 665, startPoint y: 244, endPoint x: 654, endPoint y: 228, distance: 19.4
click at [654, 228] on div "Allen Staton 1 day ago 2 days ago 2 days ago 2 days ago 2 days ago 2 days ago 2…" at bounding box center [551, 814] width 263 height 1243
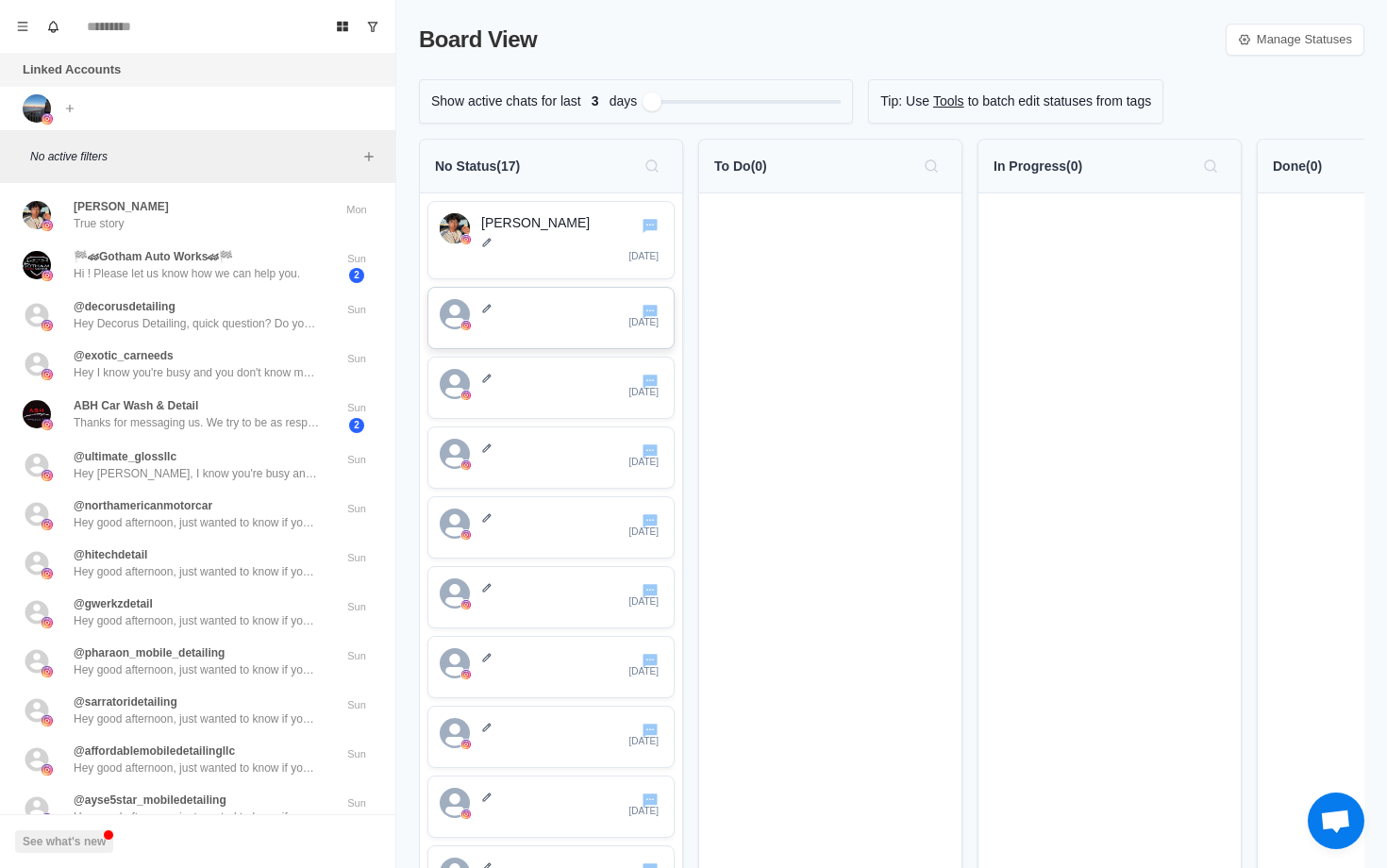
click at [608, 325] on div "2 days ago" at bounding box center [571, 315] width 181 height 34
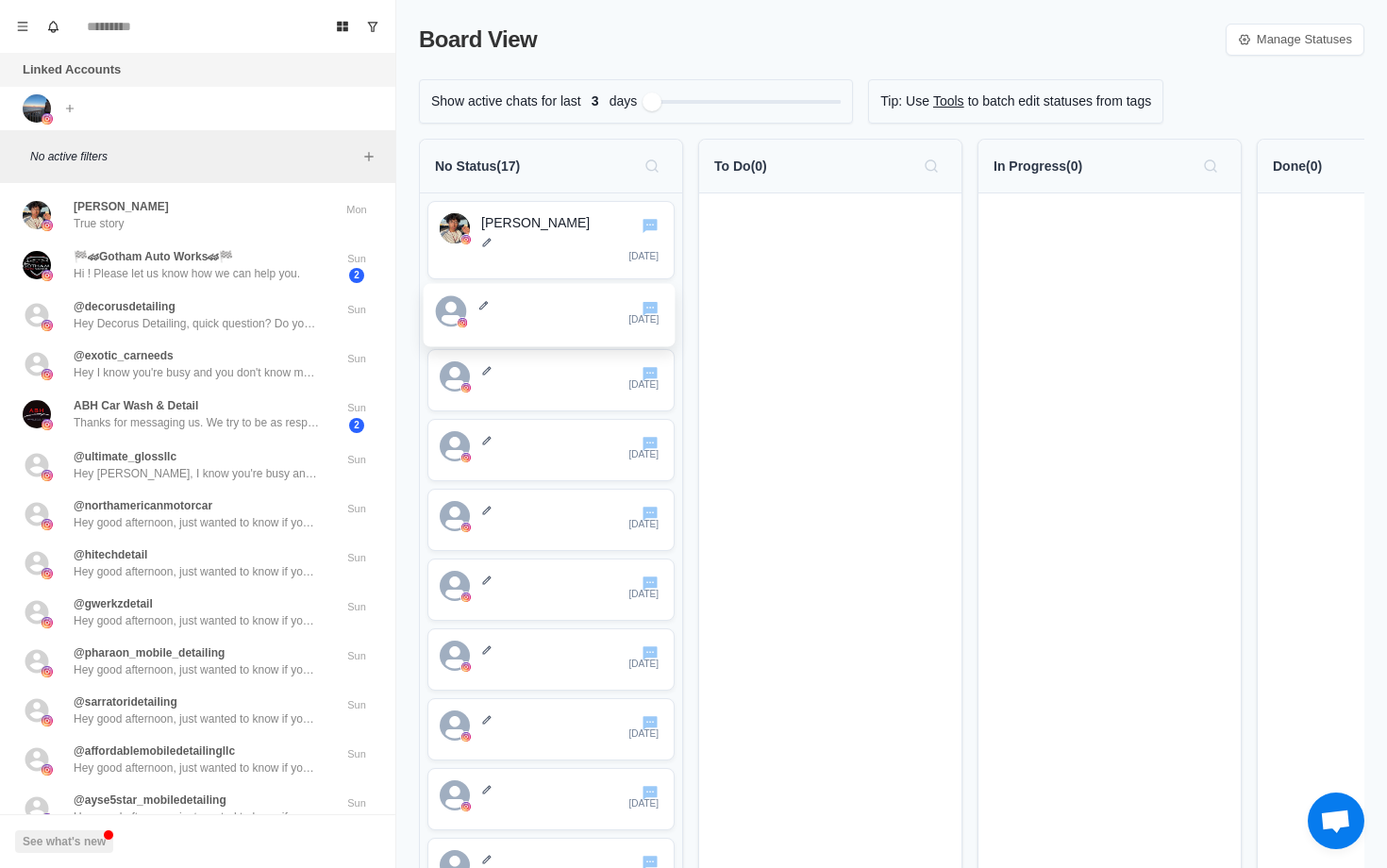
click at [667, 323] on div "Allen Staton 1 day ago 2 days ago 2 days ago 2 days ago 2 days ago 2 days ago 2…" at bounding box center [551, 814] width 263 height 1243
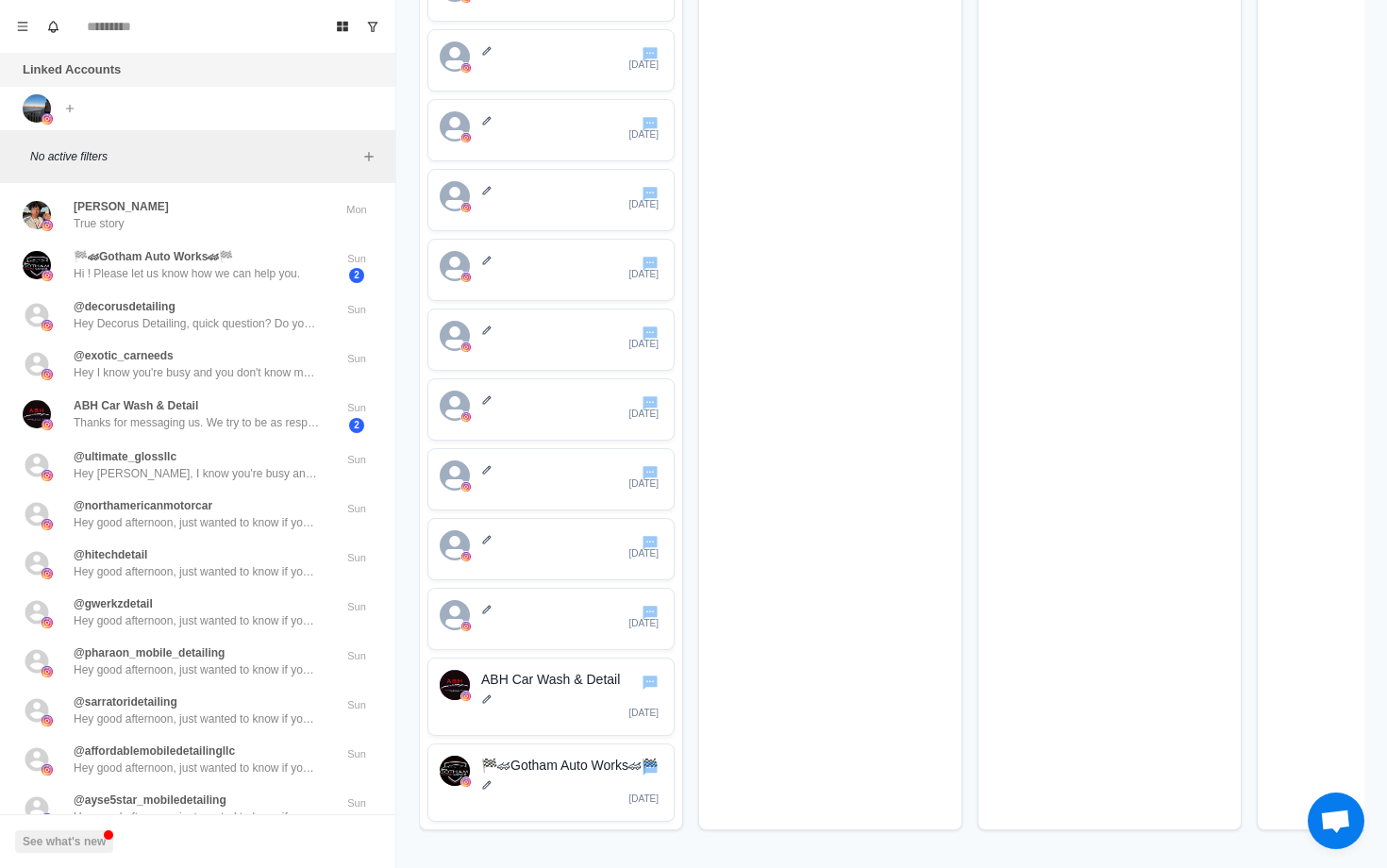
scroll to position [583, 0]
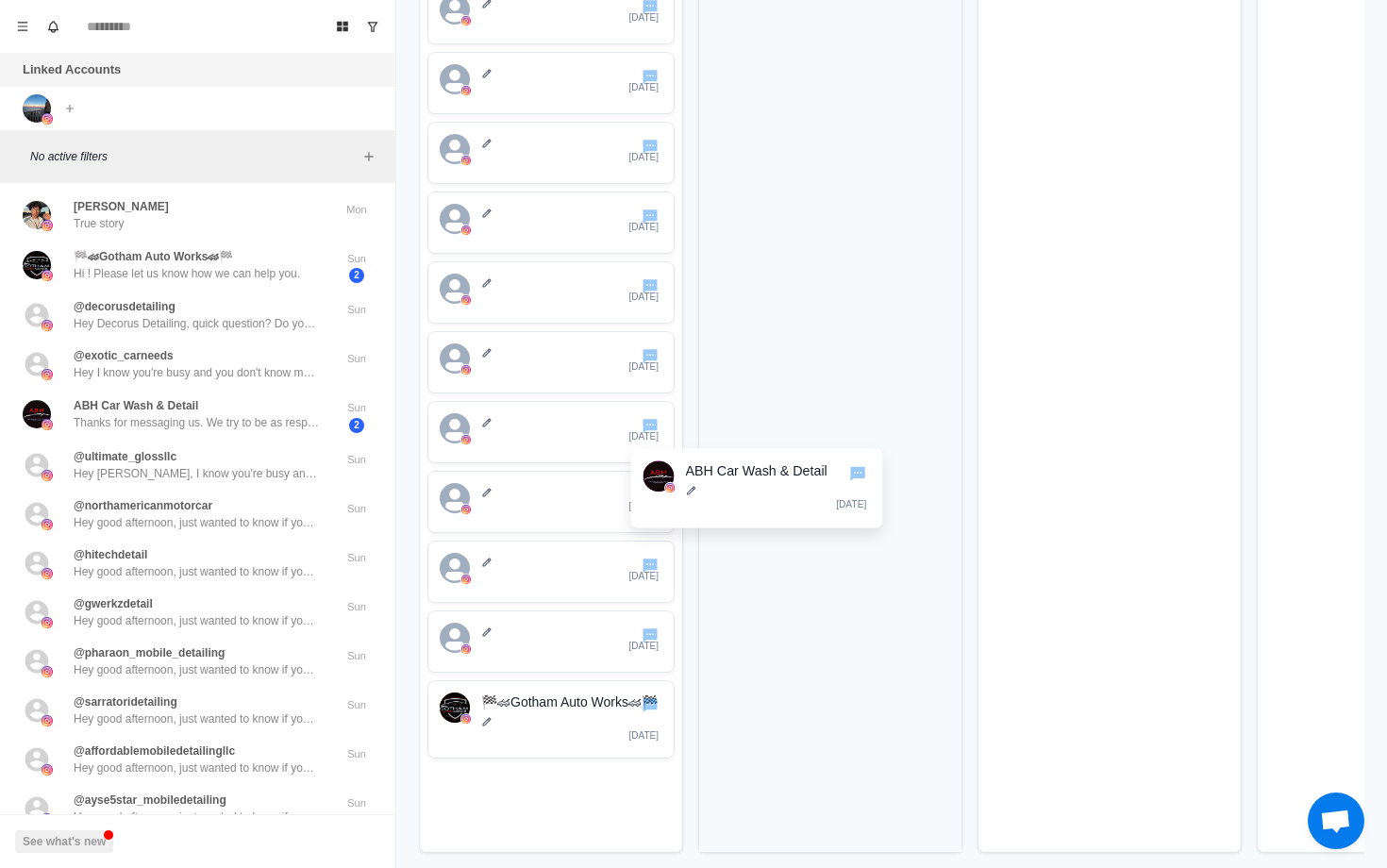
drag, startPoint x: 650, startPoint y: 733, endPoint x: 868, endPoint y: 486, distance: 329.4
click at [868, 486] on div "No Status ( 17 ) Allen Staton 1 day ago 2 days ago 2 days ago 2 days ago 2 days…" at bounding box center [891, 211] width 945 height 1313
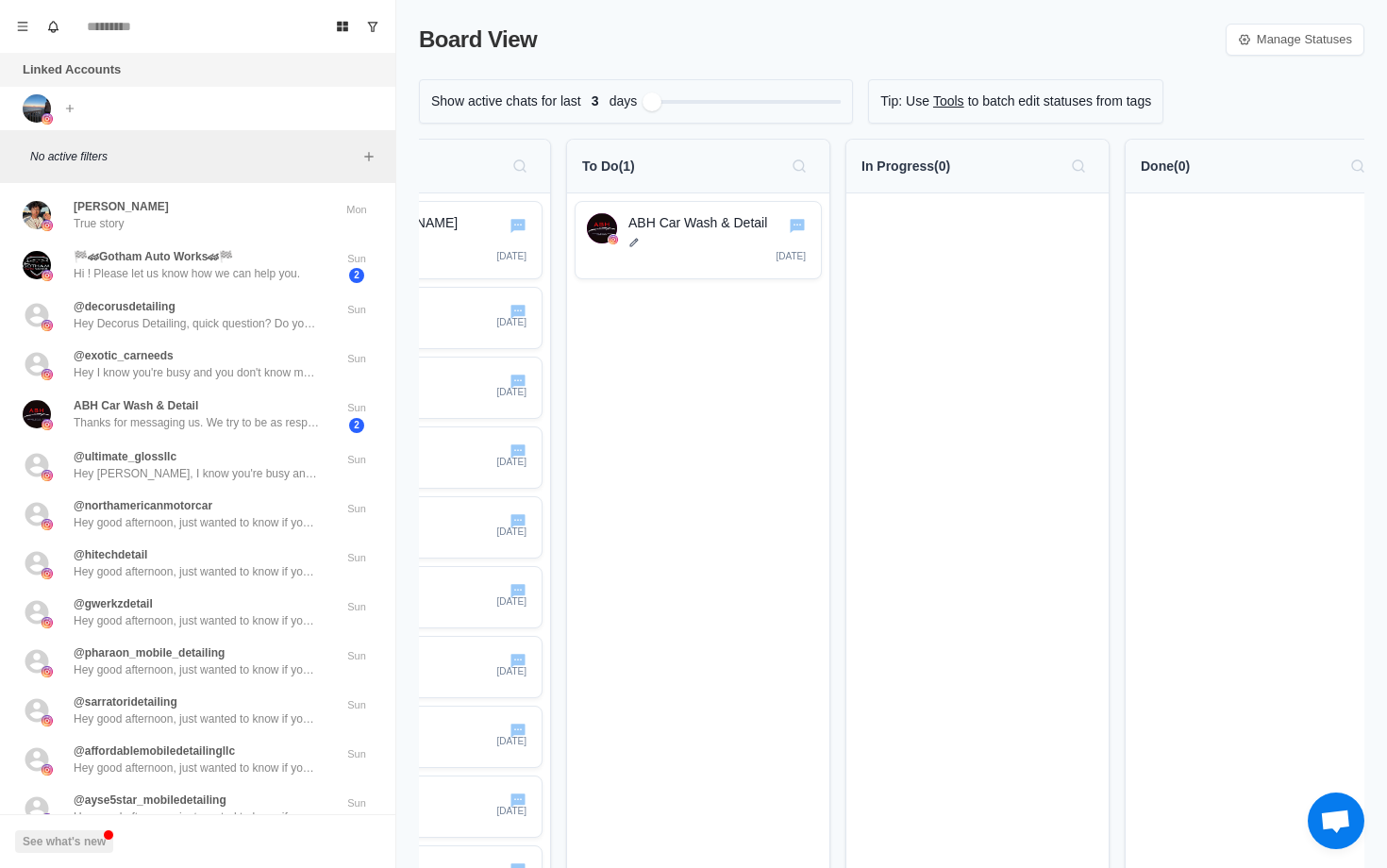
scroll to position [0, 156]
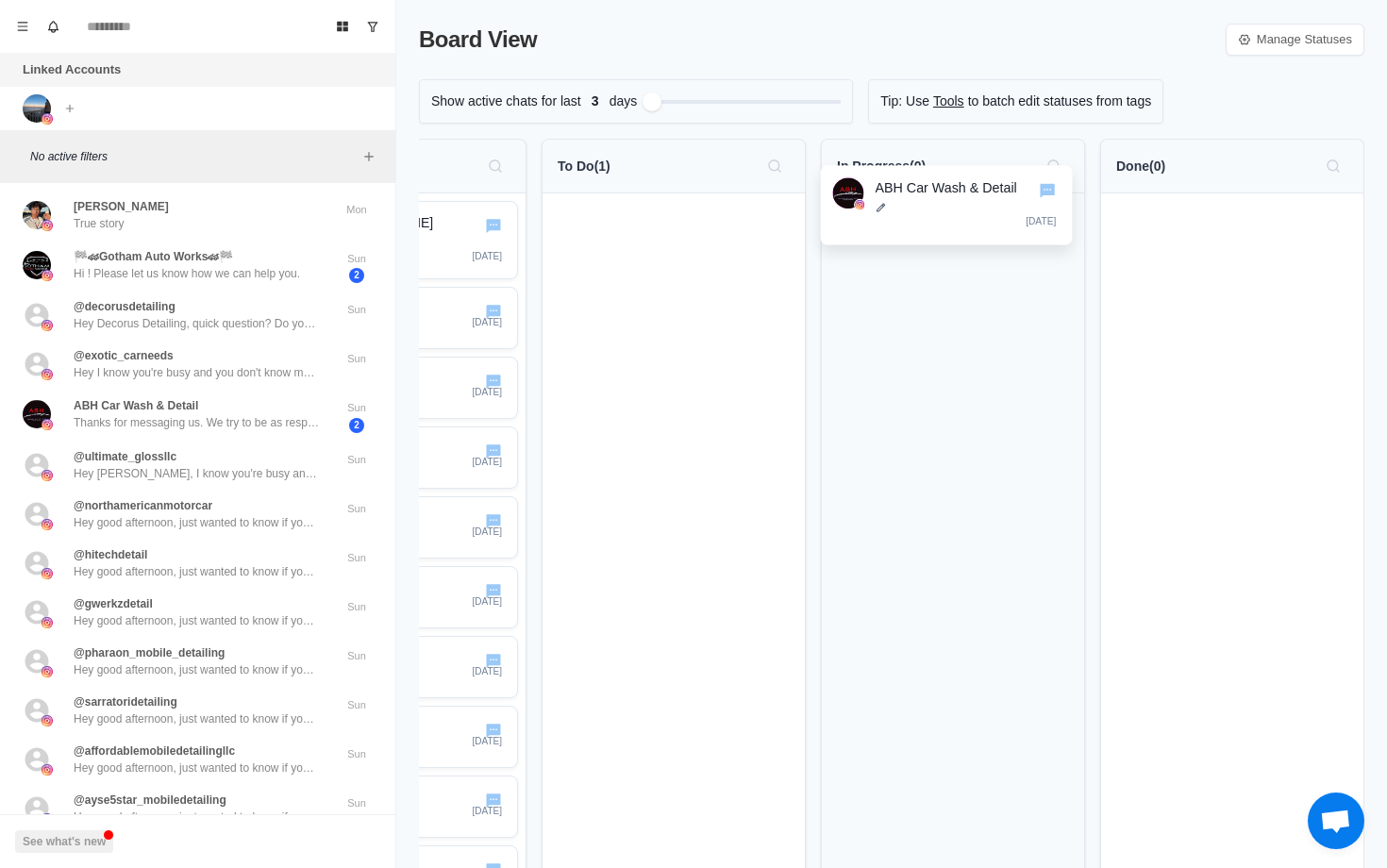
drag, startPoint x: 748, startPoint y: 267, endPoint x: 1025, endPoint y: 232, distance: 279.2
click at [1025, 232] on div "No Status ( 16 ) Allen Staton 1 day ago 2 days ago 2 days ago 2 days ago 2 days…" at bounding box center [891, 752] width 945 height 1227
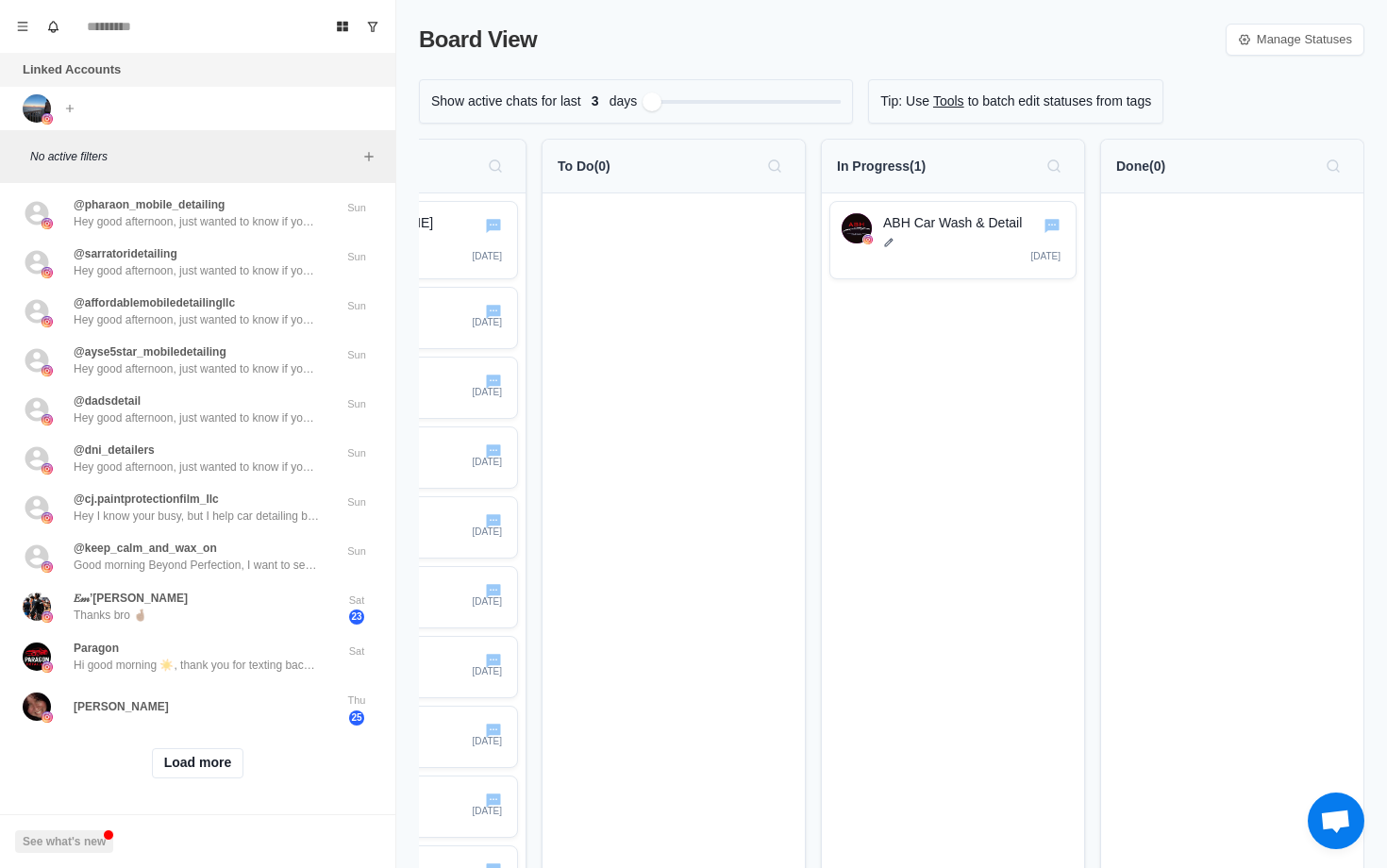
scroll to position [0, 0]
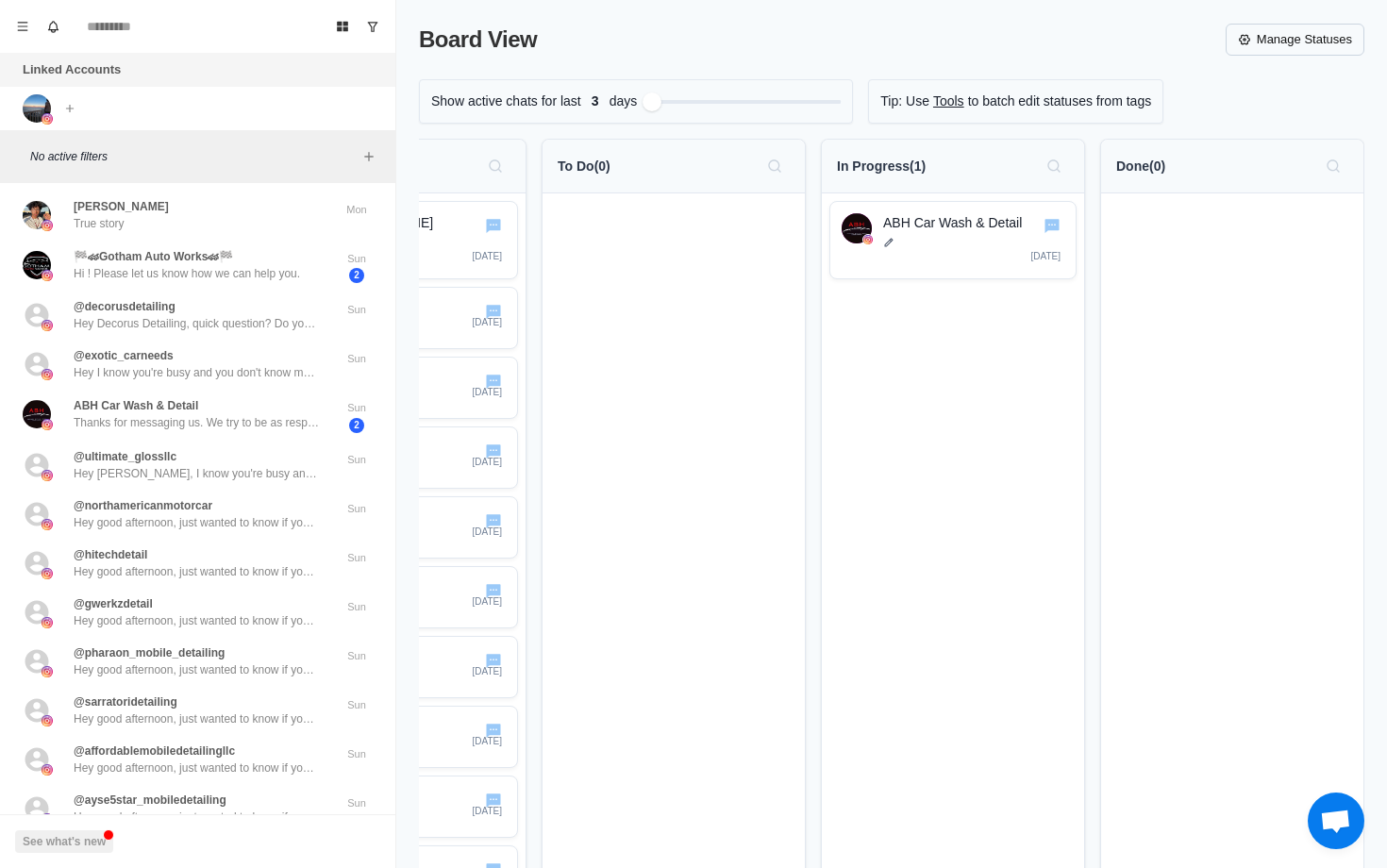
click at [1303, 37] on link "Manage Statuses" at bounding box center [1295, 39] width 139 height 32
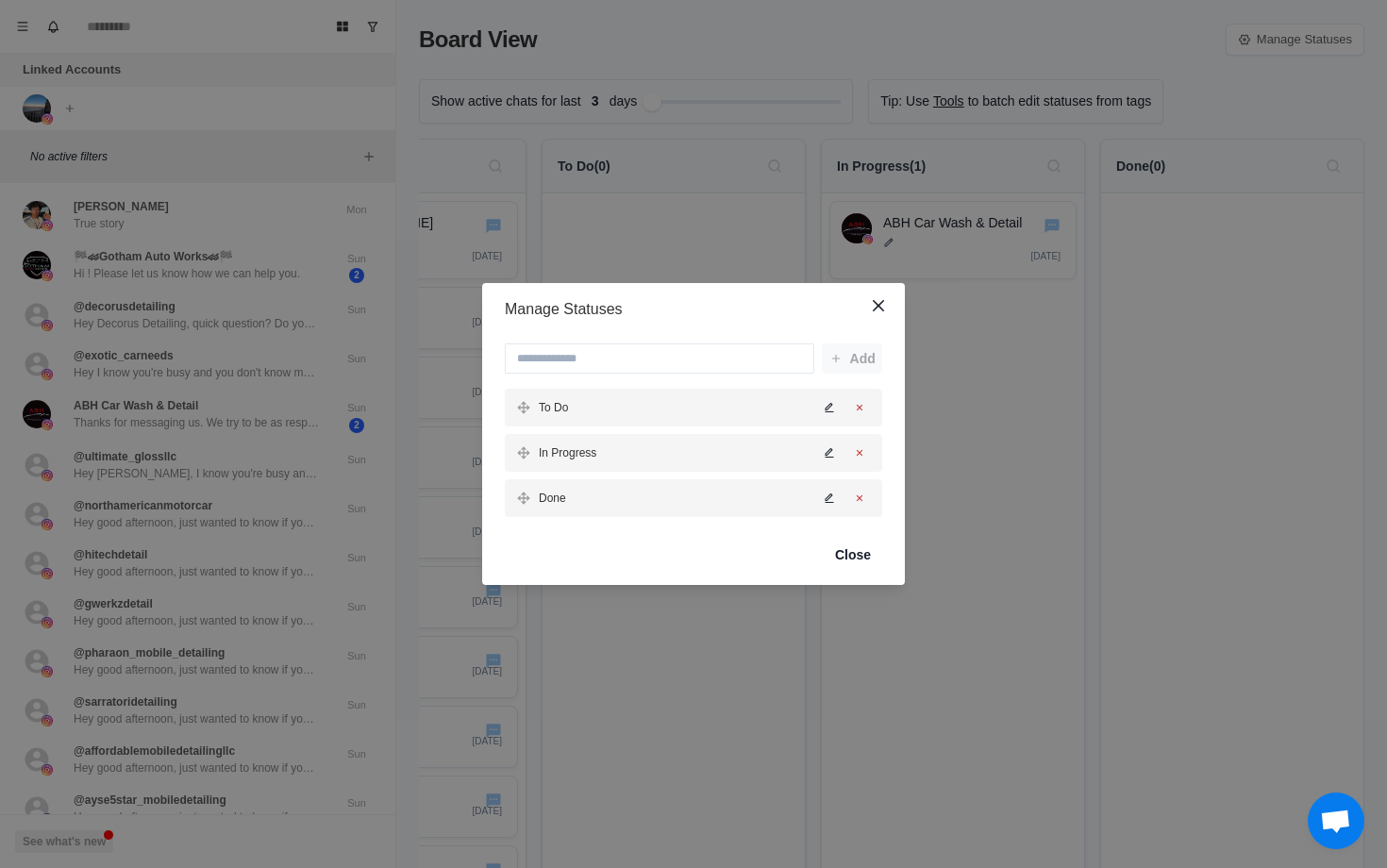
click at [830, 402] on icon "Edit status" at bounding box center [829, 407] width 9 height 10
type input "*"
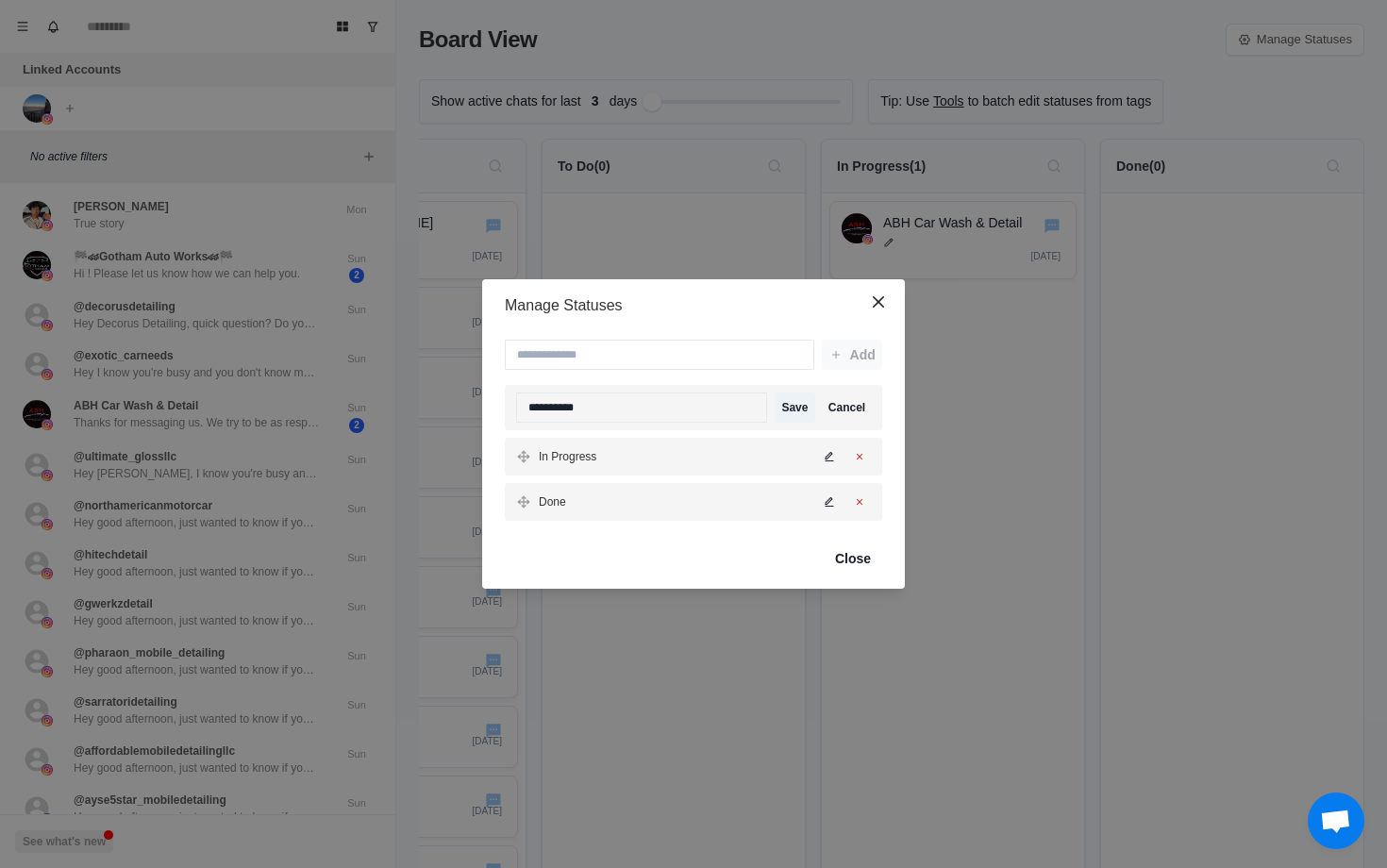
type input "**********"
click at [979, 474] on div "**********" at bounding box center [693, 434] width 1387 height 868
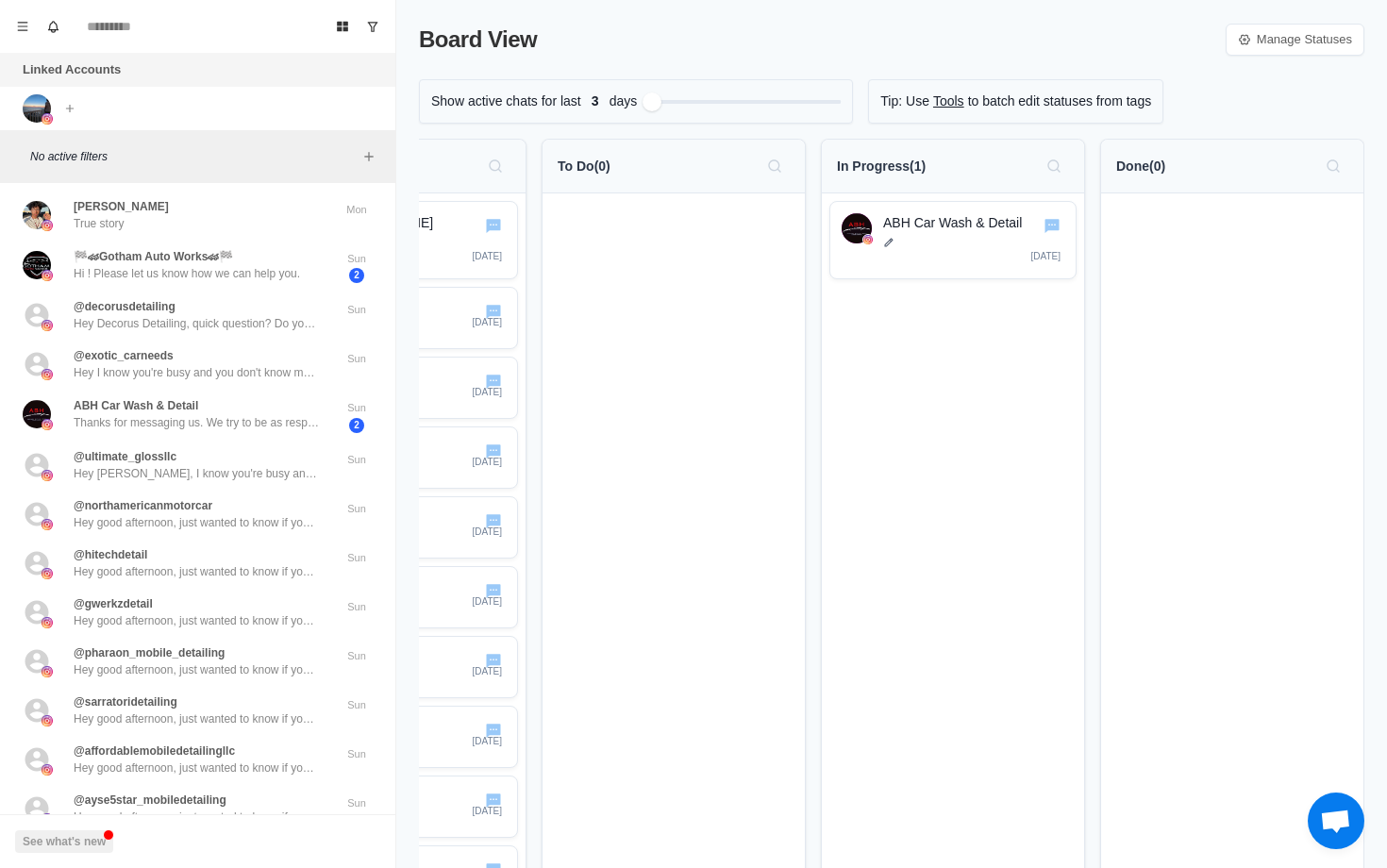
click at [609, 170] on p "To Do ( 0 )" at bounding box center [584, 166] width 53 height 20
click at [1282, 43] on link "Manage Statuses" at bounding box center [1295, 39] width 139 height 32
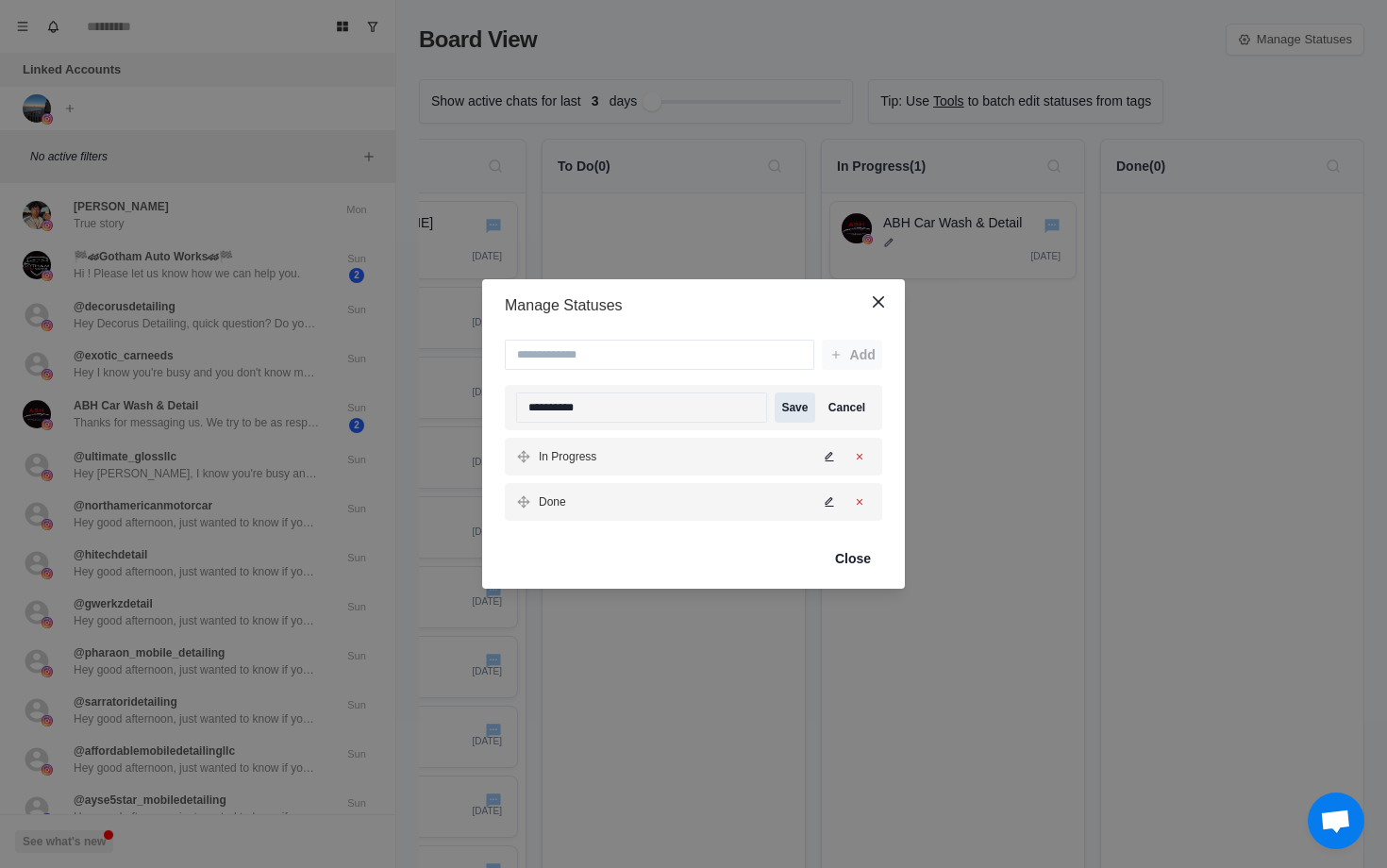
click at [800, 404] on button "Save" at bounding box center [795, 408] width 40 height 31
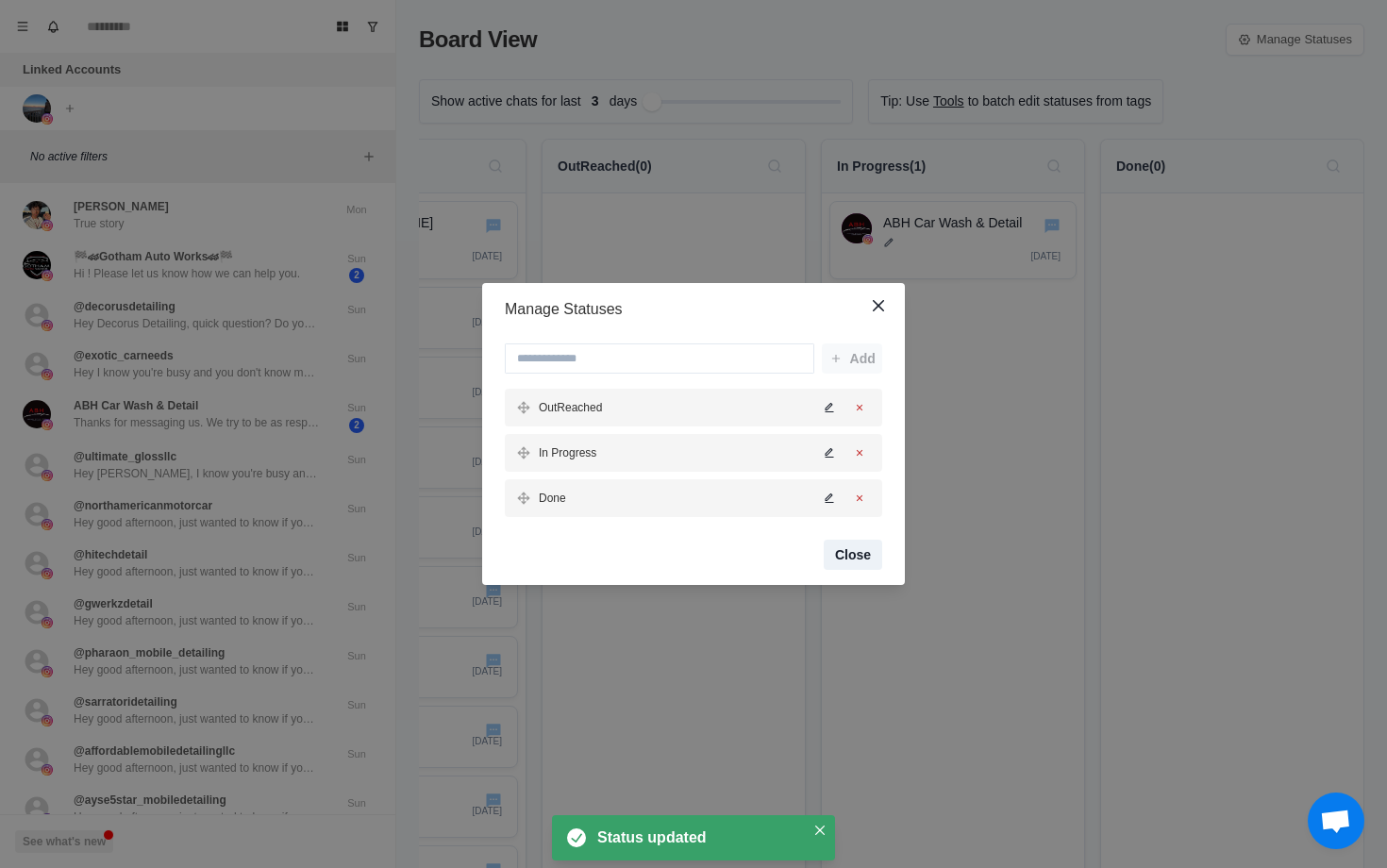
click at [850, 555] on button "Close" at bounding box center [852, 555] width 58 height 31
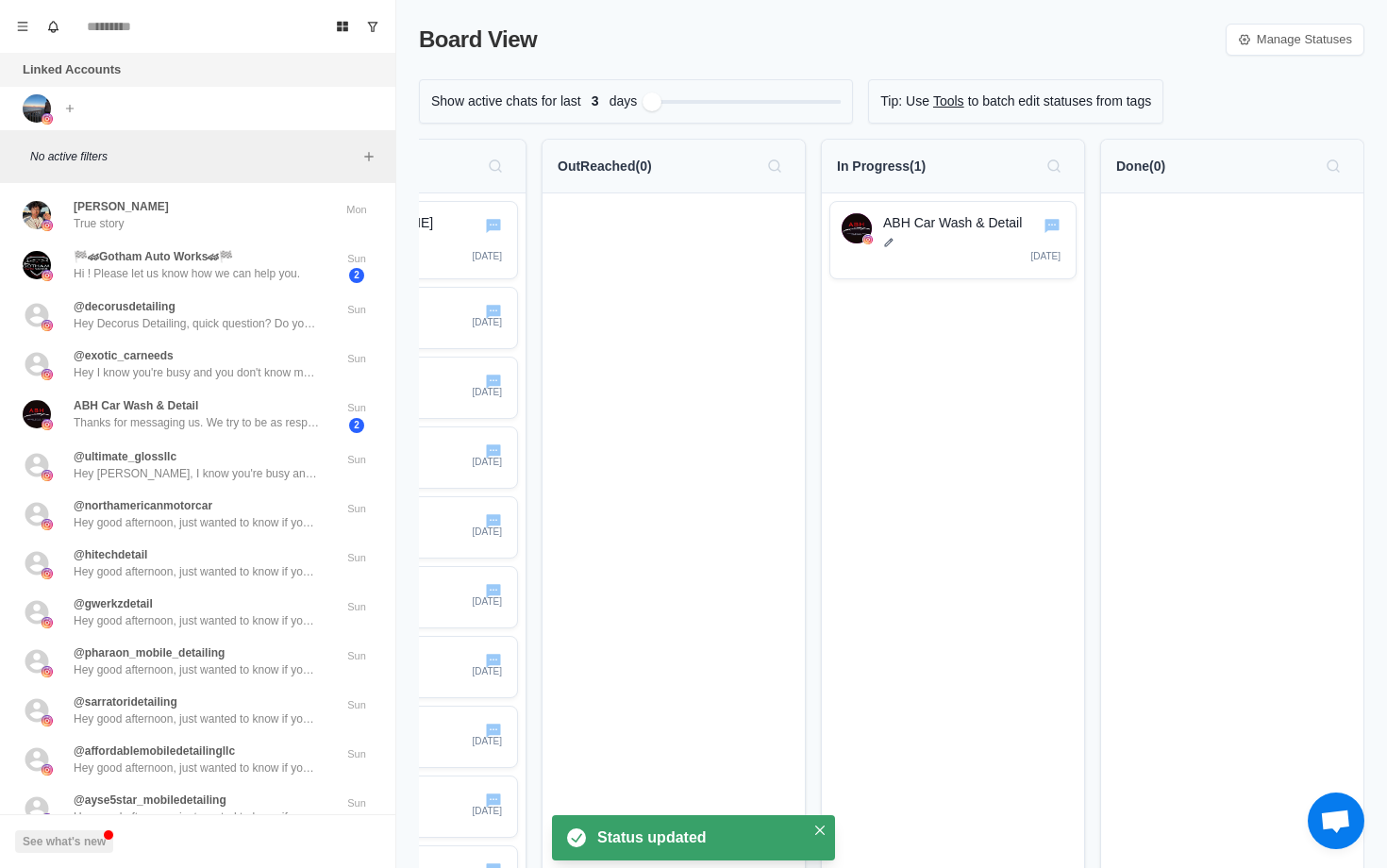
click at [904, 161] on p "In Progress ( 1 )" at bounding box center [881, 166] width 89 height 20
click at [919, 158] on p "In Progress ( 1 )" at bounding box center [881, 166] width 89 height 20
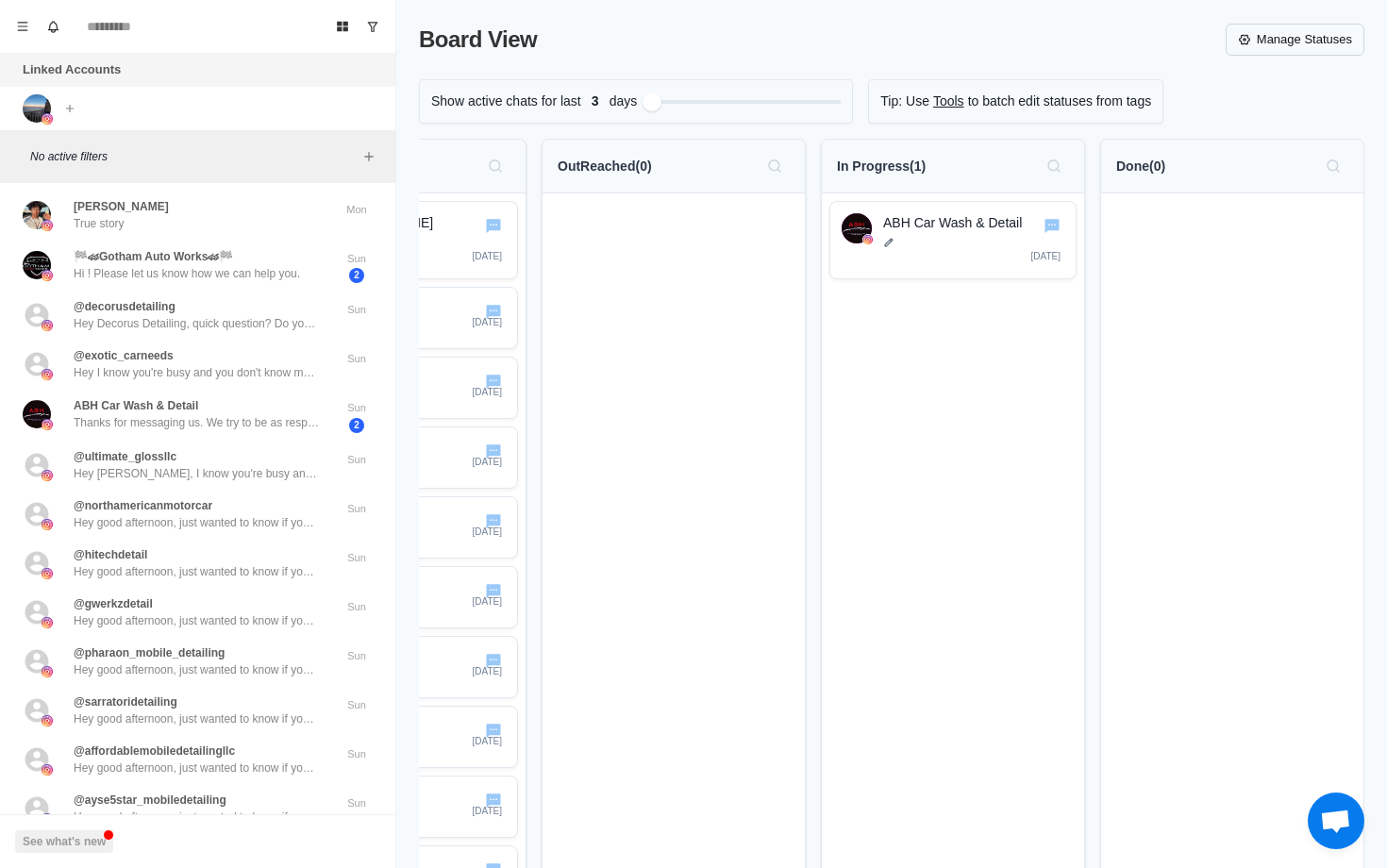
click at [1272, 26] on link "Manage Statuses" at bounding box center [1295, 39] width 139 height 32
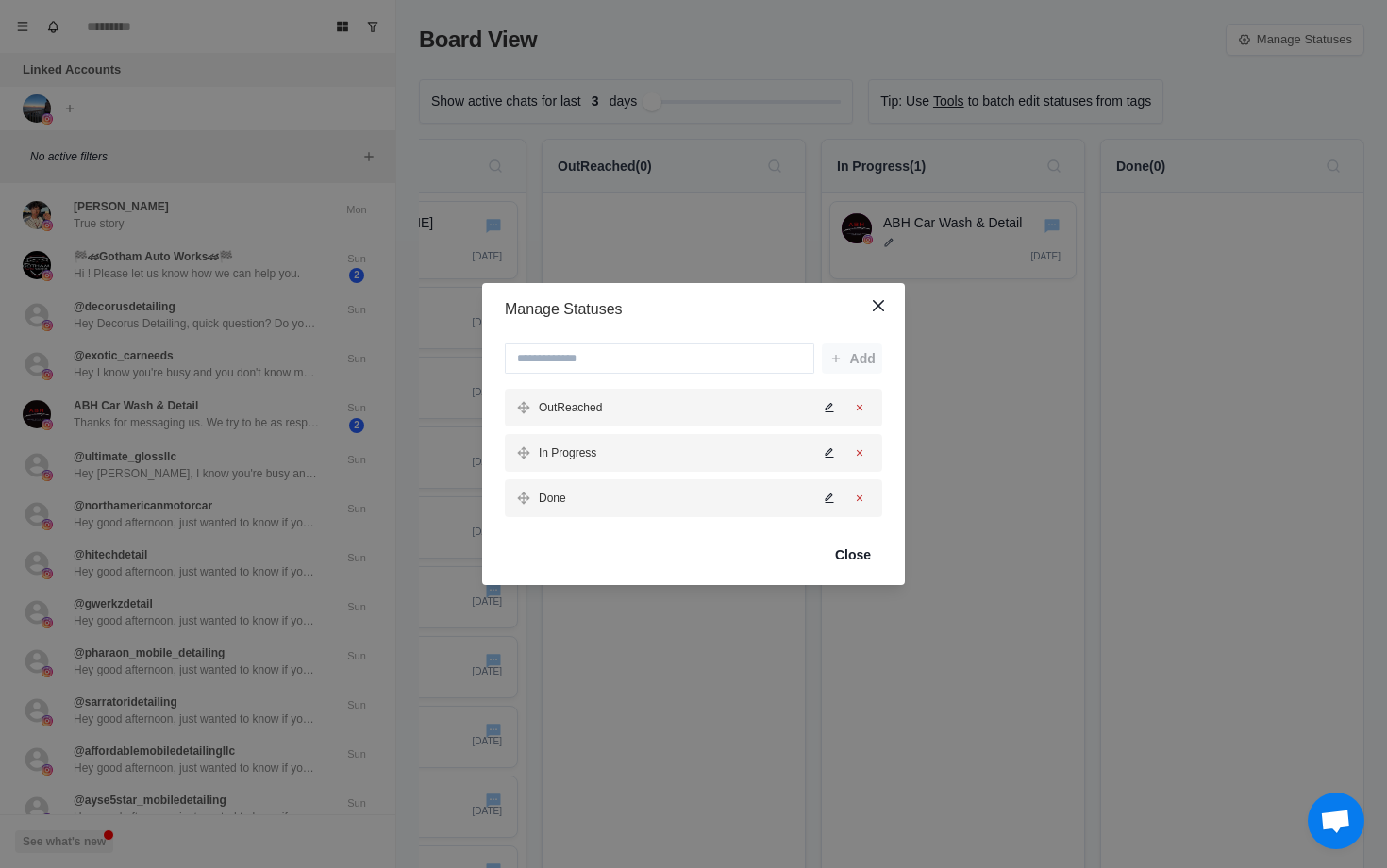
click at [832, 450] on icon "Edit status" at bounding box center [829, 453] width 12 height 11
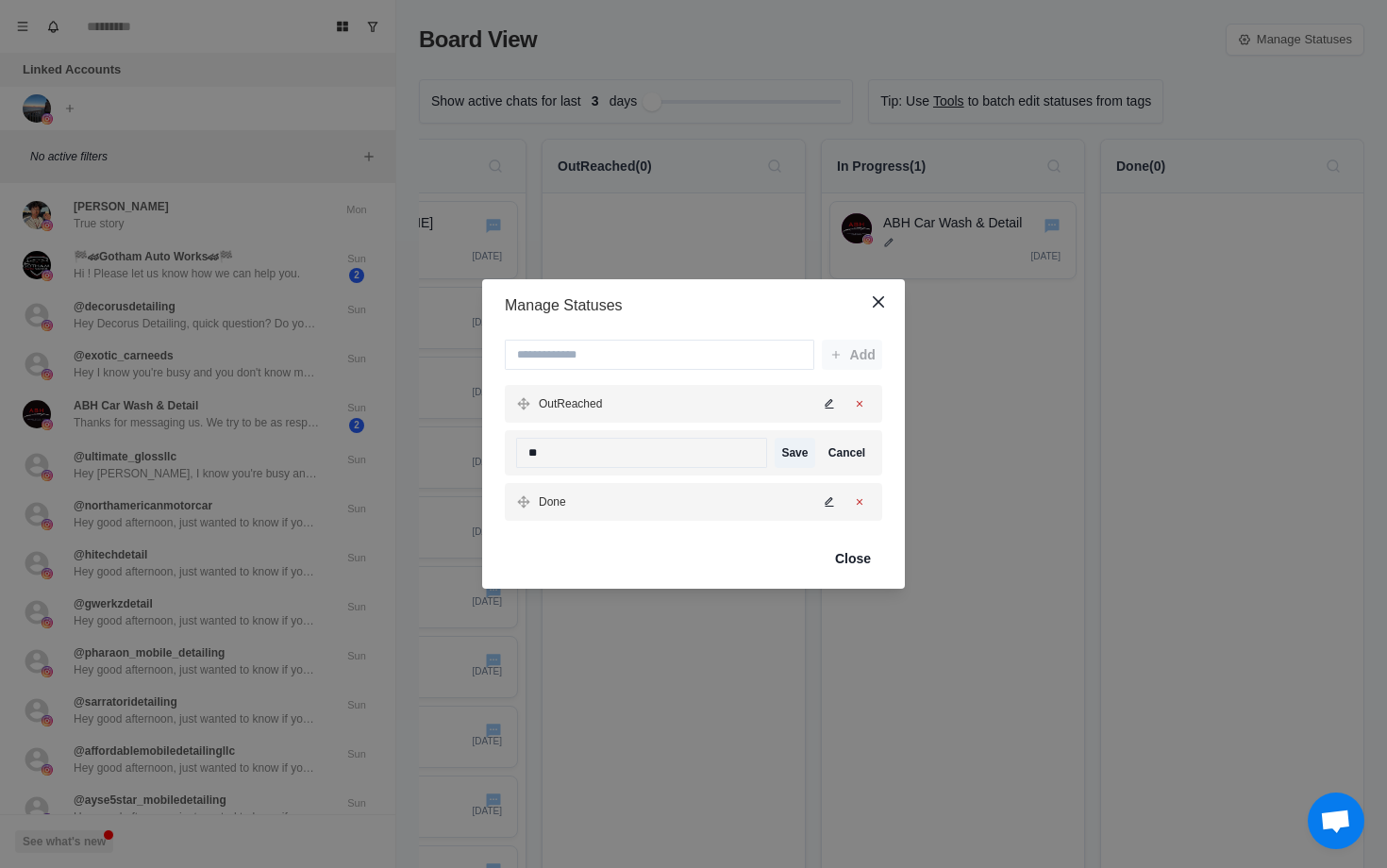
type input "*"
type input "**********"
click at [803, 432] on div "**********" at bounding box center [694, 452] width 378 height 45
click at [783, 461] on button "Save" at bounding box center [795, 453] width 40 height 31
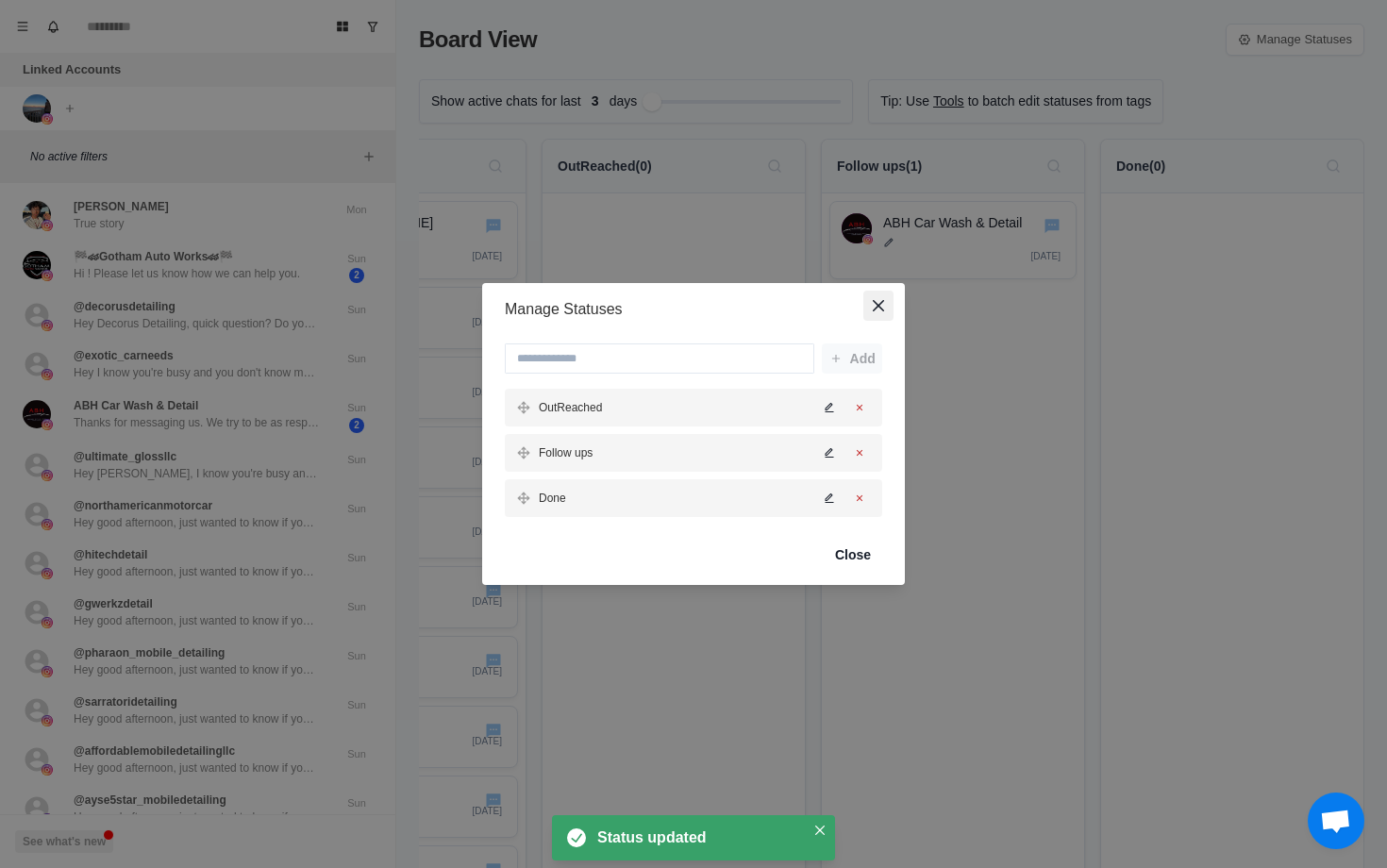
click at [879, 300] on icon "Close" at bounding box center [879, 306] width 12 height 11
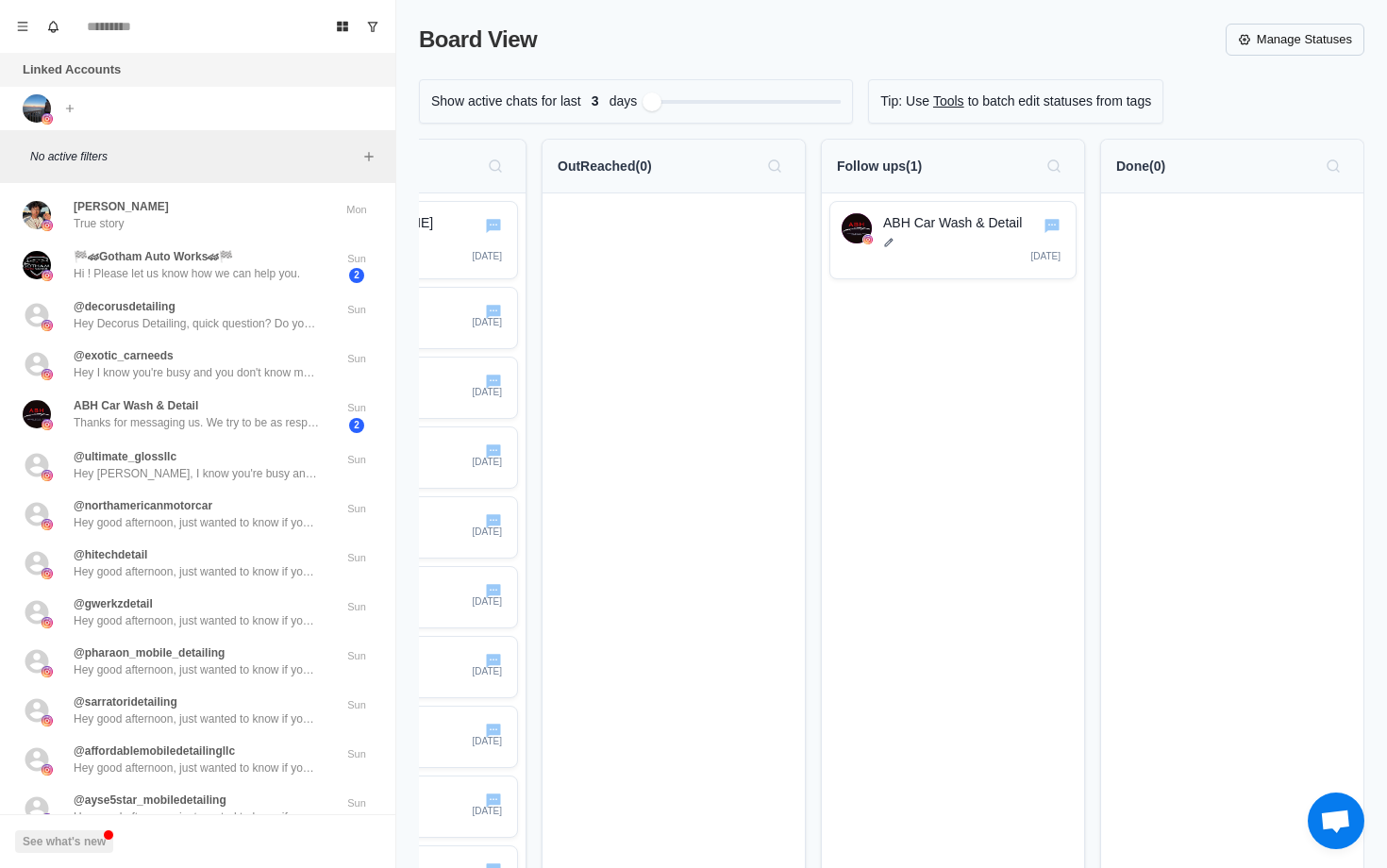
click at [1246, 31] on link "Manage Statuses" at bounding box center [1295, 39] width 139 height 32
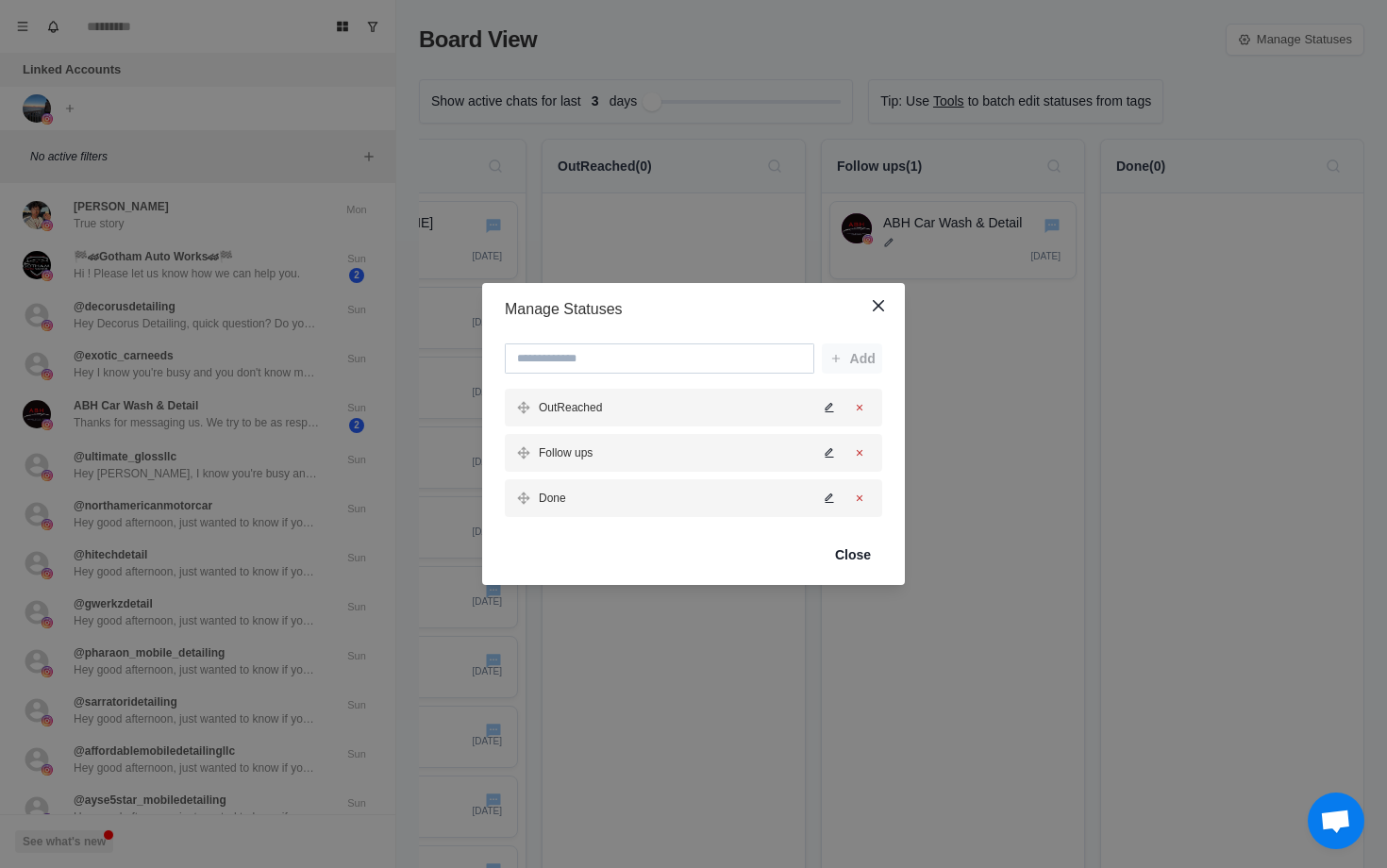
click at [749, 346] on input at bounding box center [659, 358] width 310 height 31
type input "******"
click at [878, 340] on div "****** Add OutReached Follow ups Done" at bounding box center [693, 429] width 423 height 189
click at [858, 356] on button "Add" at bounding box center [852, 358] width 60 height 31
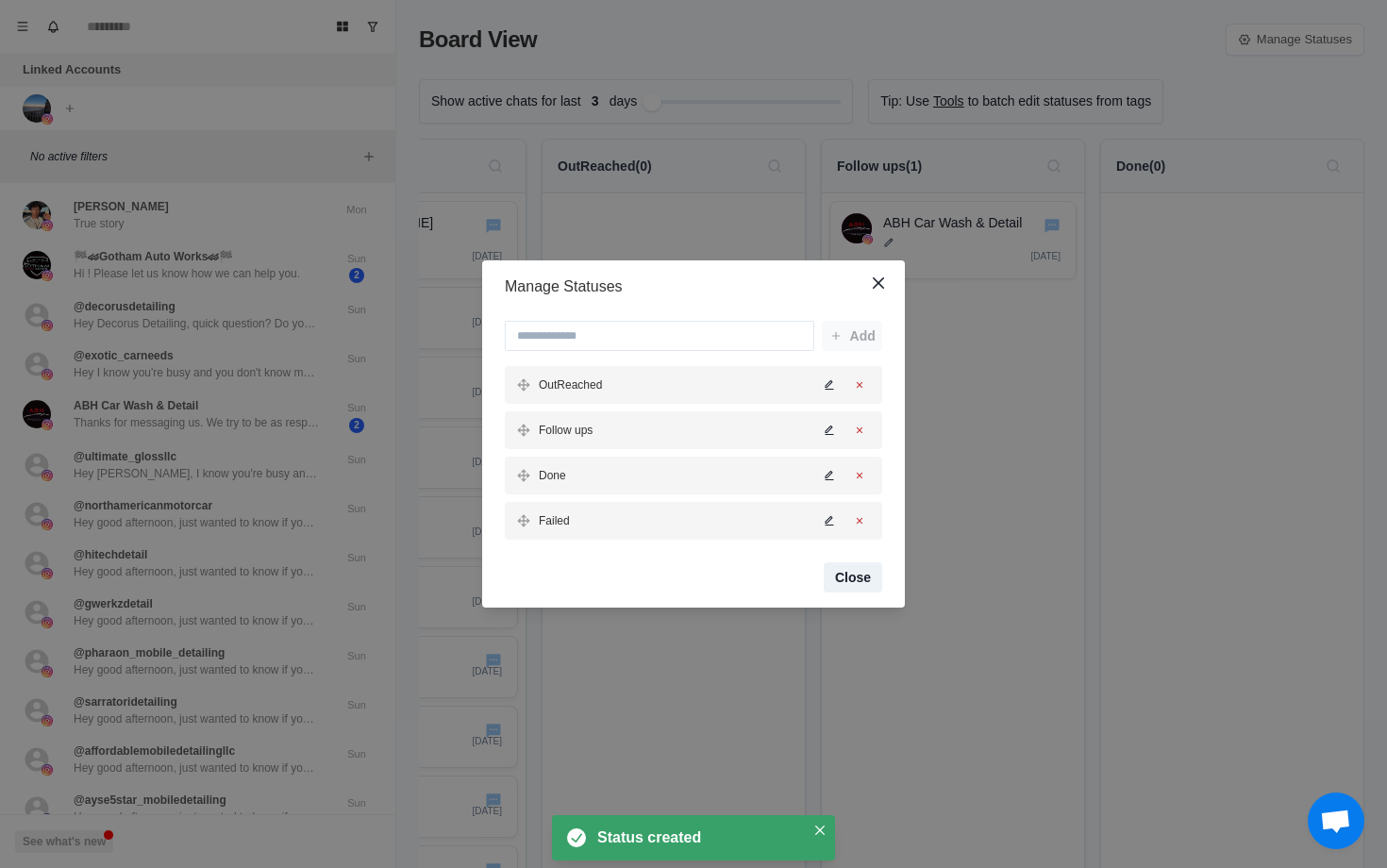
click at [850, 575] on button "Close" at bounding box center [852, 578] width 58 height 31
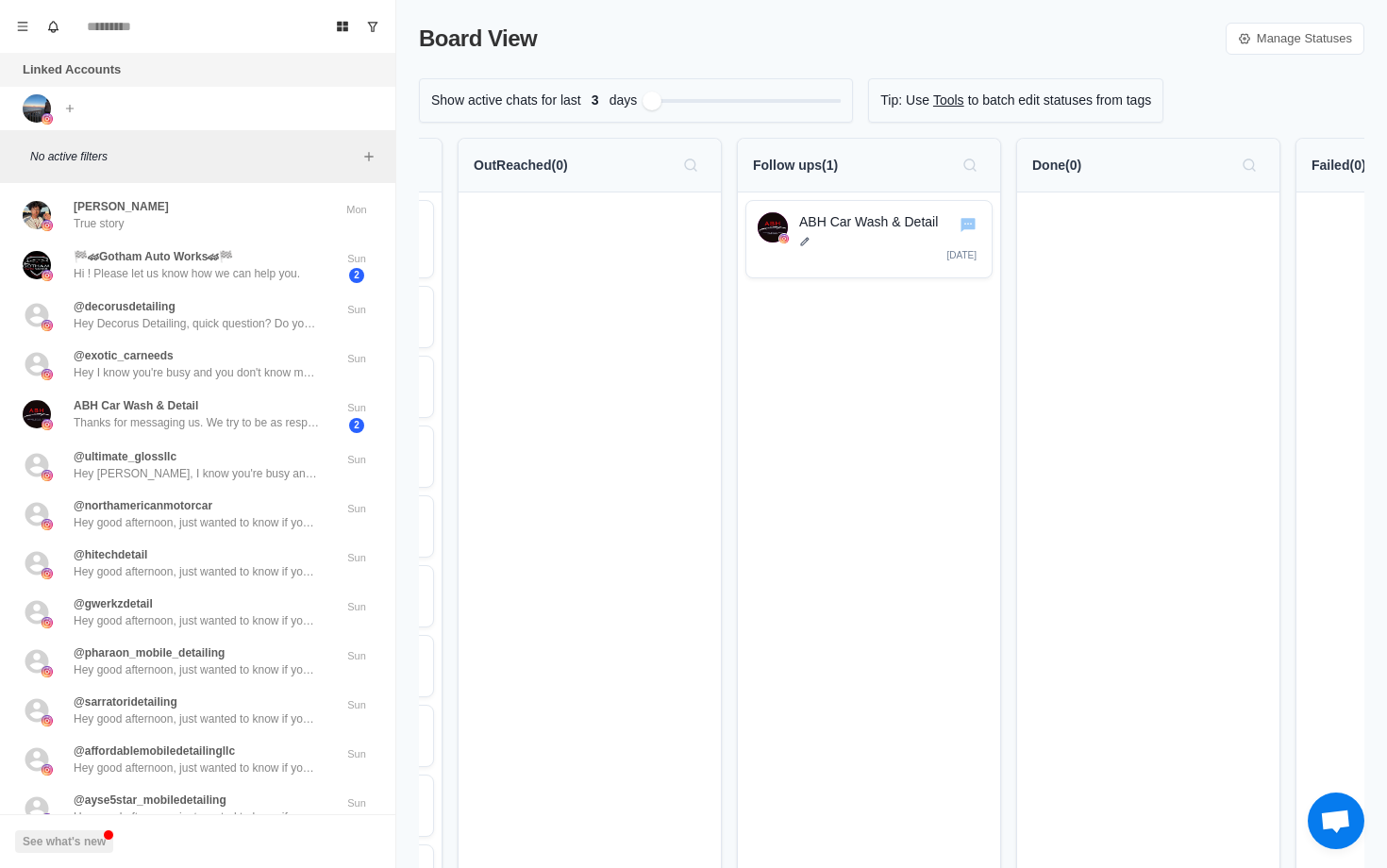
scroll to position [0, 130]
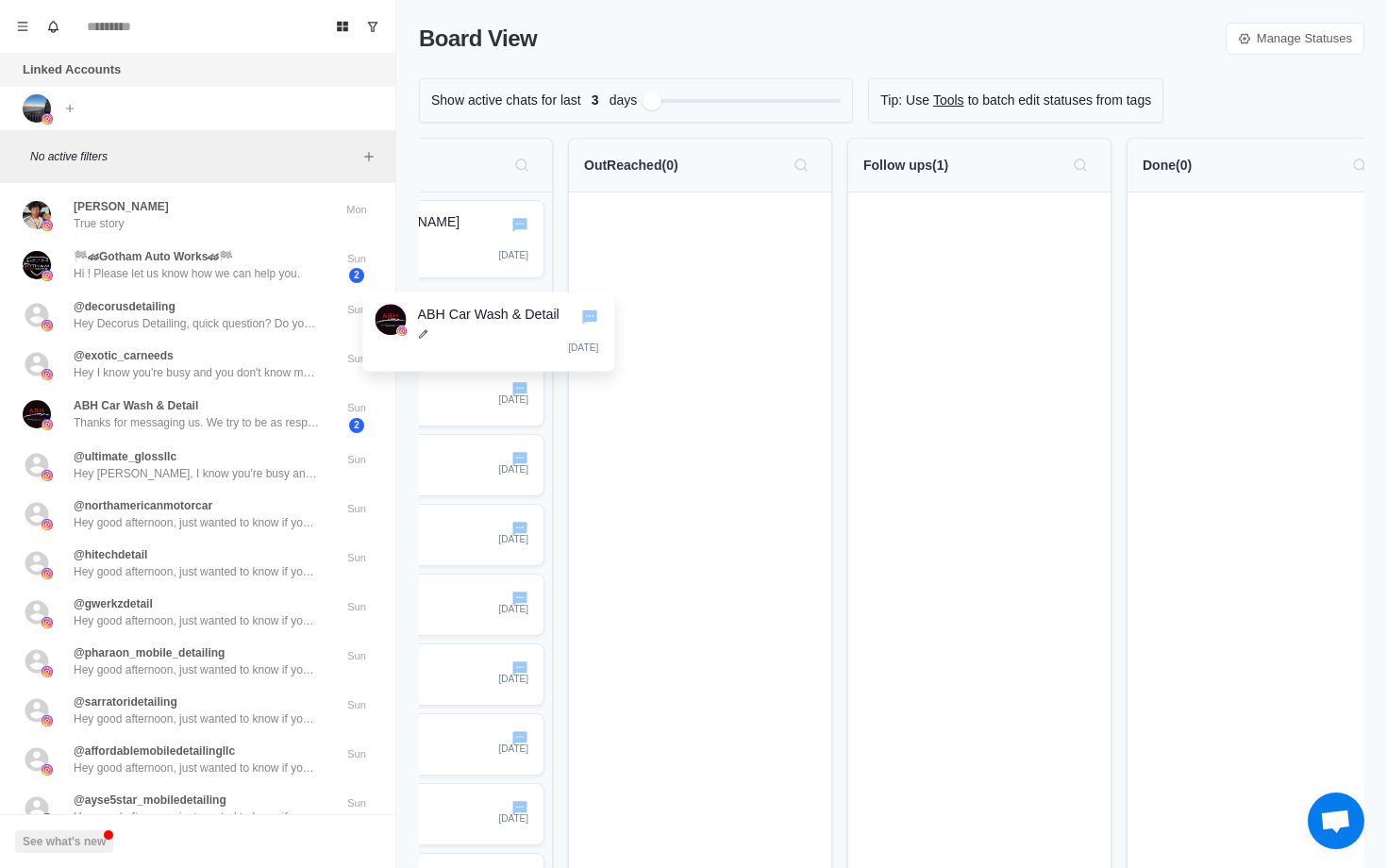
drag, startPoint x: 989, startPoint y: 269, endPoint x: 488, endPoint y: 360, distance: 509.2
click at [488, 360] on div "No Status ( 16 ) Allen Staton 1 day ago 2 days ago 2 days ago 2 days ago 2 days…" at bounding box center [891, 794] width 945 height 1313
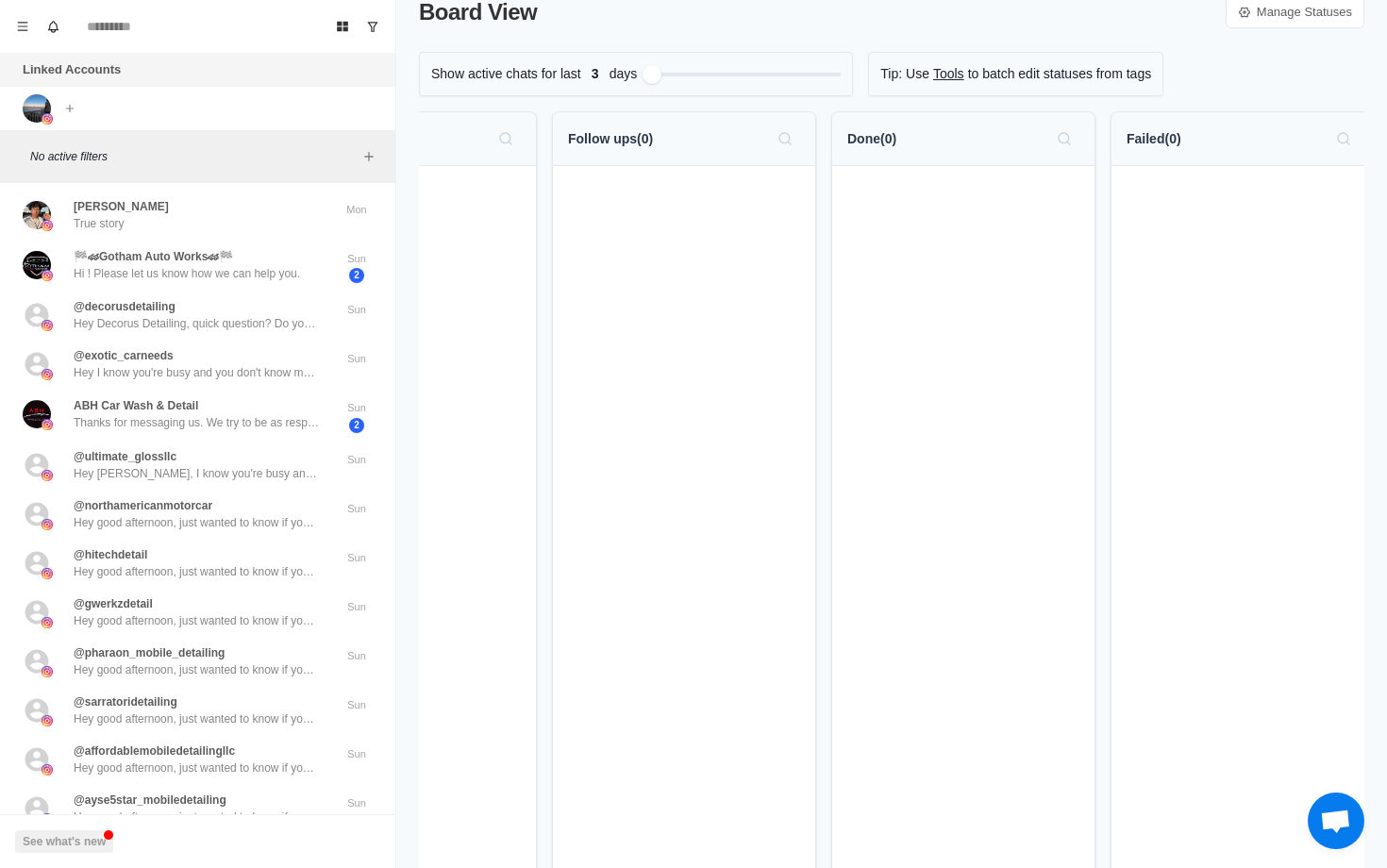
scroll to position [0, 436]
click at [1278, 22] on link "Manage Statuses" at bounding box center [1295, 11] width 139 height 32
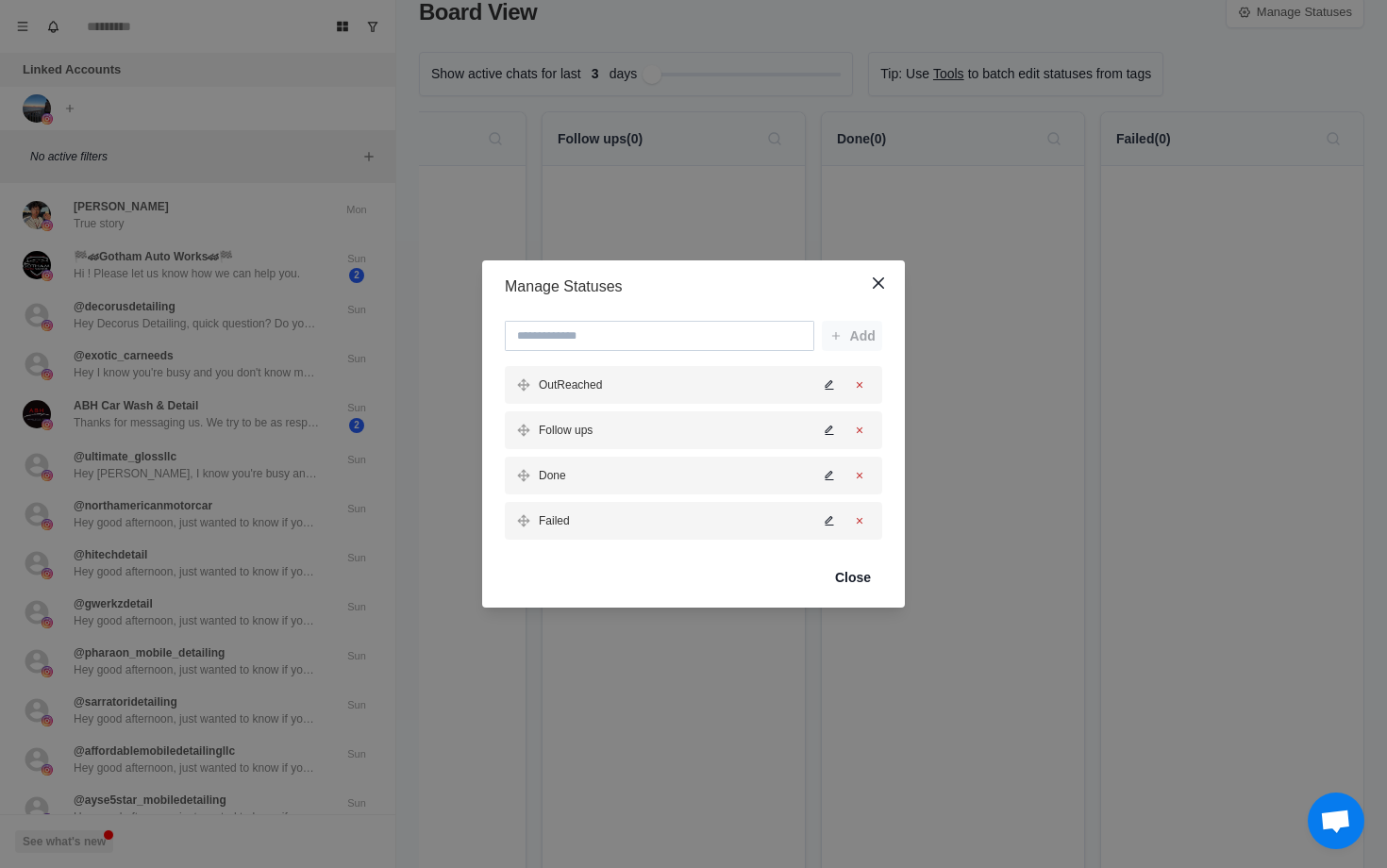
click at [681, 344] on input at bounding box center [659, 336] width 310 height 31
click at [727, 331] on input "*********" at bounding box center [659, 336] width 310 height 31
type input "**********"
click at [854, 331] on button "Add" at bounding box center [852, 336] width 60 height 31
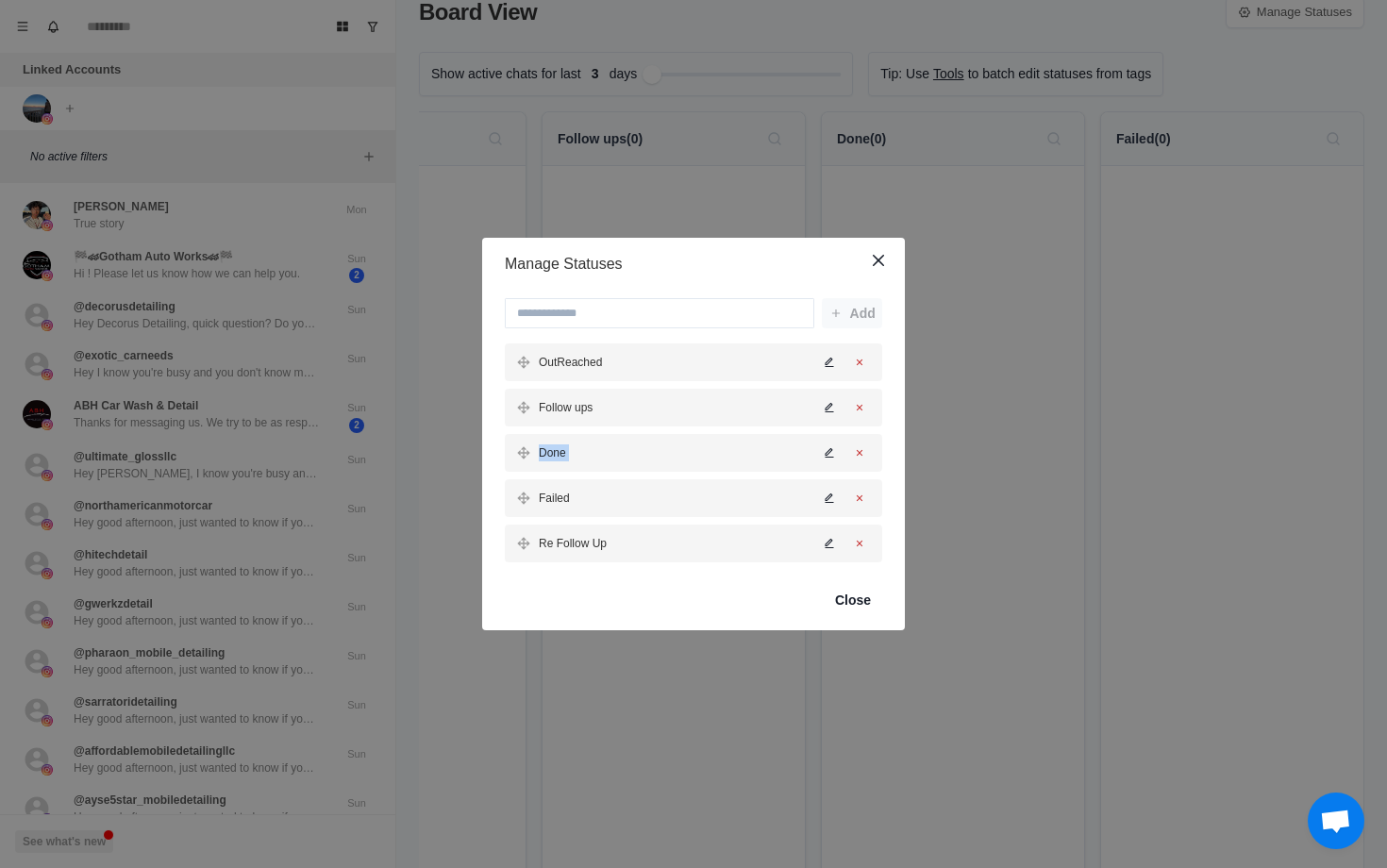
drag, startPoint x: 785, startPoint y: 413, endPoint x: 788, endPoint y: 429, distance: 16.3
click at [789, 429] on div "OutReached Follow ups Done Failed Re Follow Up" at bounding box center [694, 452] width 378 height 218
drag, startPoint x: 524, startPoint y: 540, endPoint x: 528, endPoint y: 447, distance: 93.1
click at [528, 447] on div "OutReached Follow ups Done Failed Re Follow Up" at bounding box center [694, 452] width 378 height 218
click at [859, 607] on button "Close" at bounding box center [852, 600] width 58 height 31
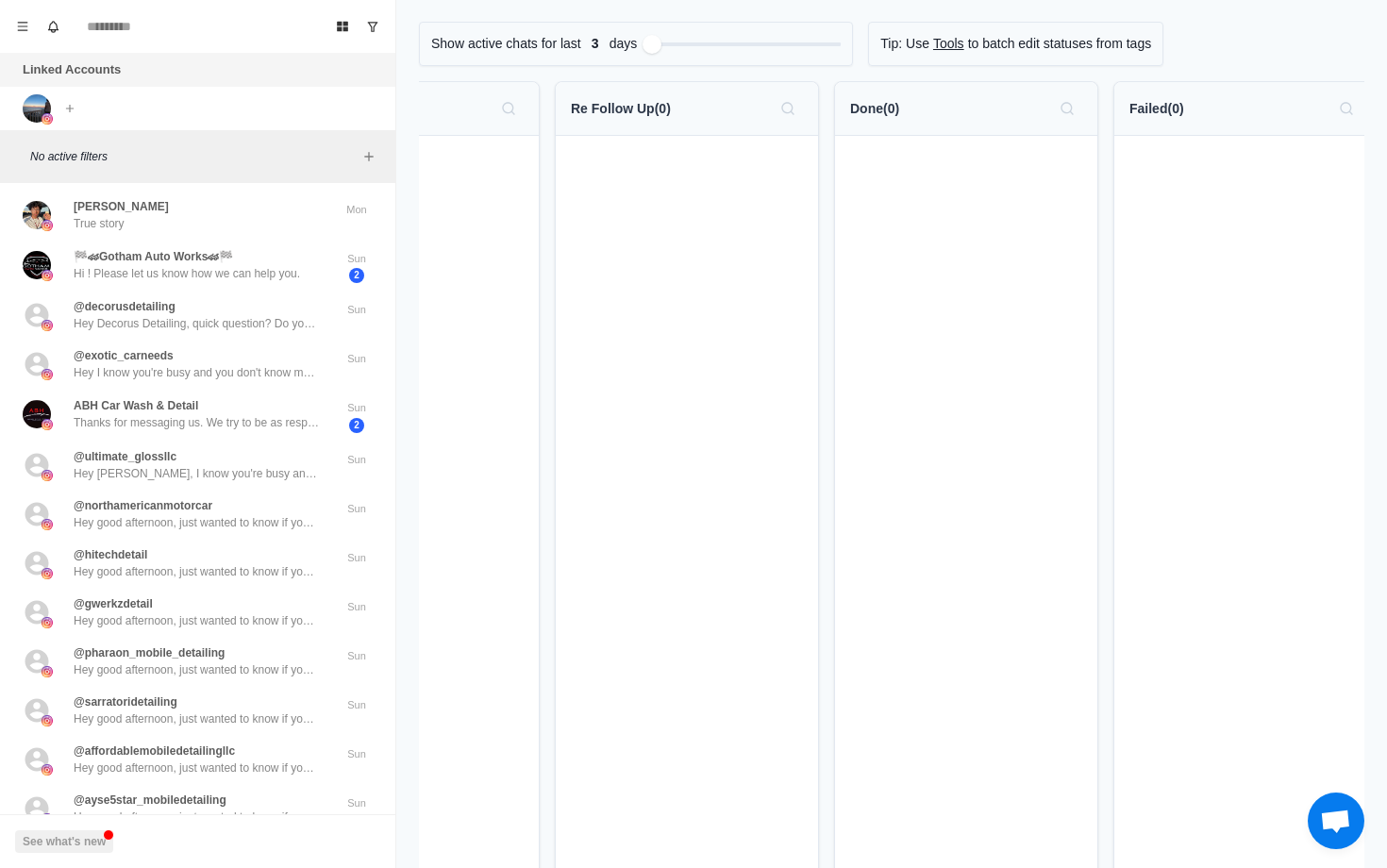
scroll to position [0, 715]
